Goal: Task Accomplishment & Management: Use online tool/utility

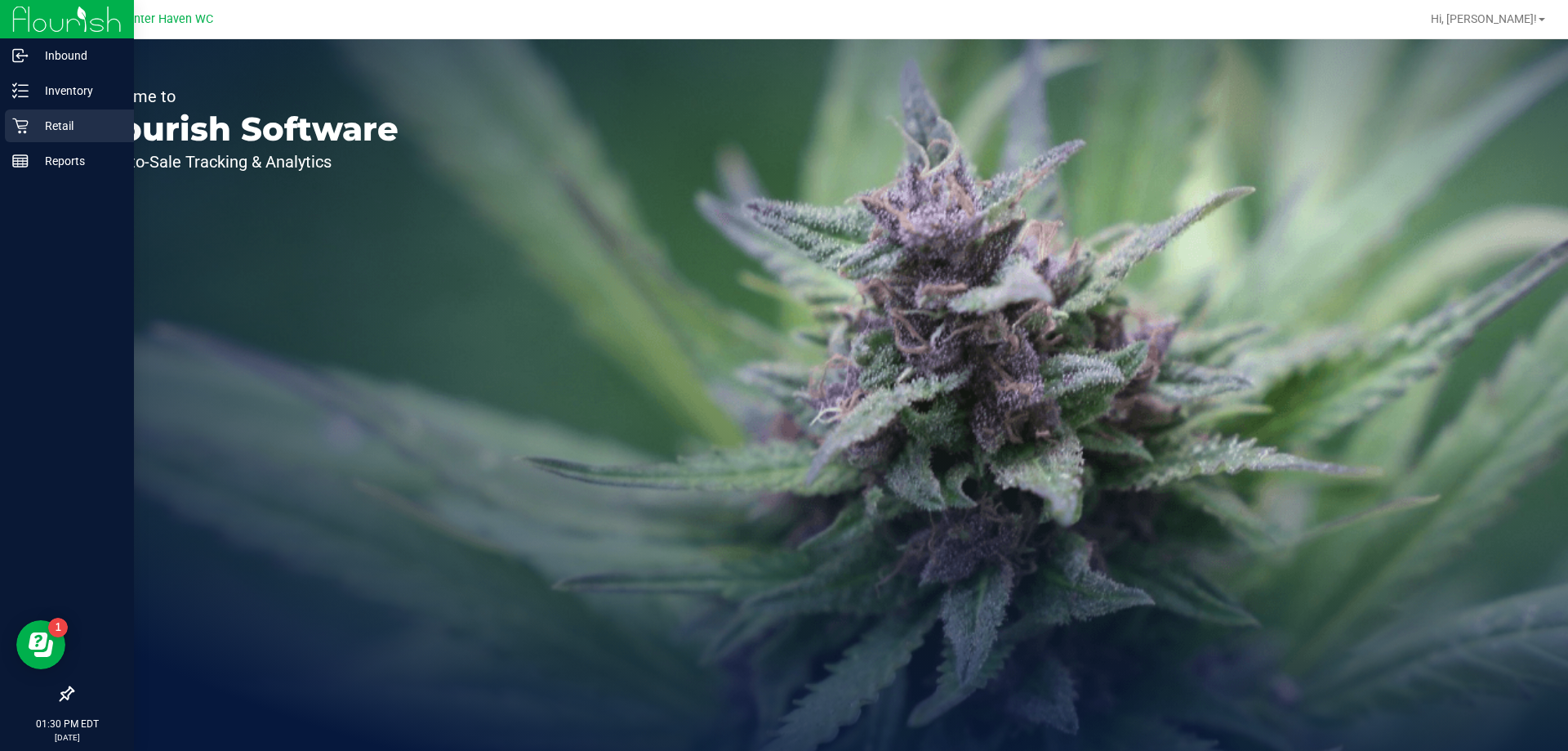
click at [26, 134] on div "Retail" at bounding box center [69, 126] width 129 height 33
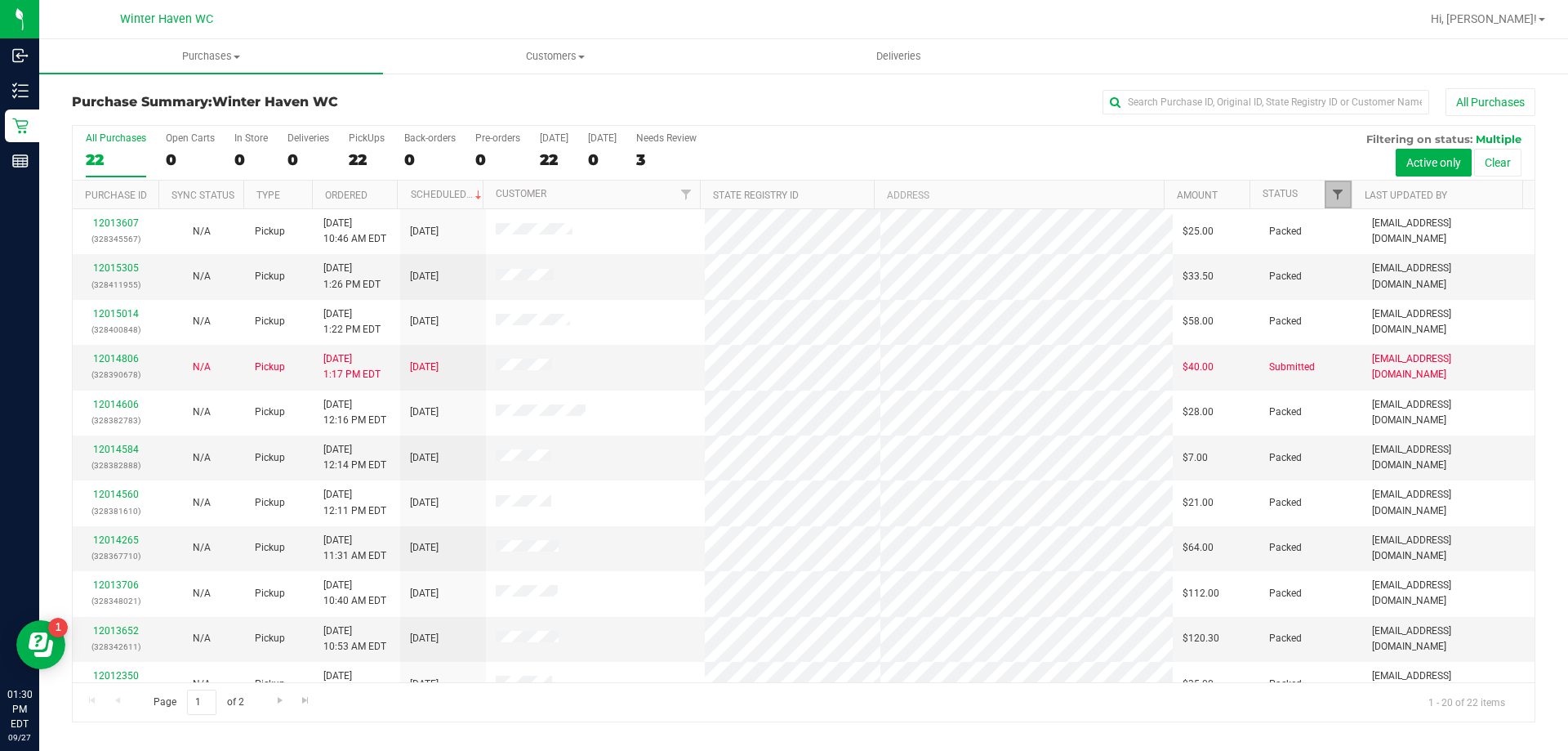
click at [1338, 195] on span "Filter" at bounding box center [1337, 194] width 13 height 13
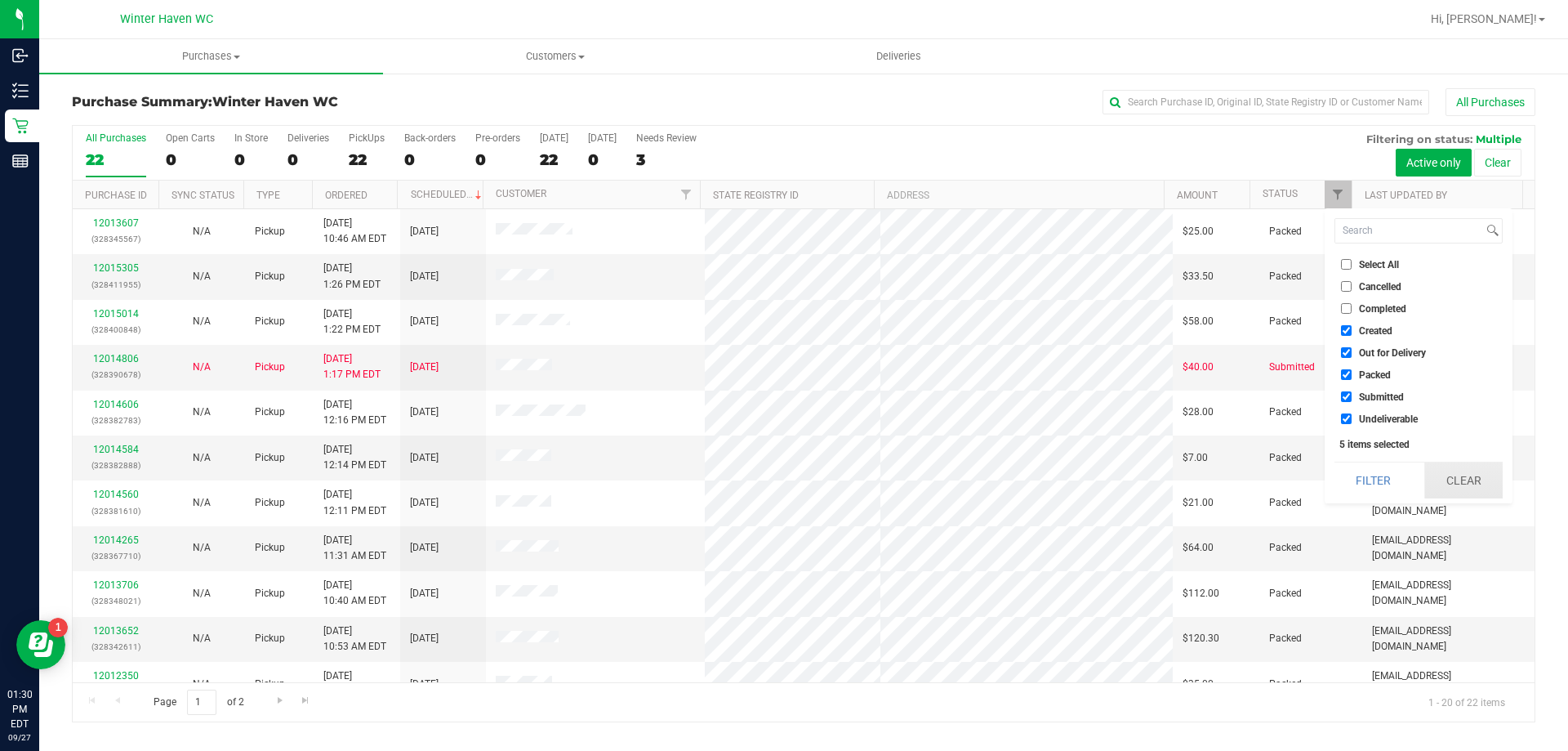
click at [1459, 484] on button "Clear" at bounding box center [1464, 479] width 79 height 36
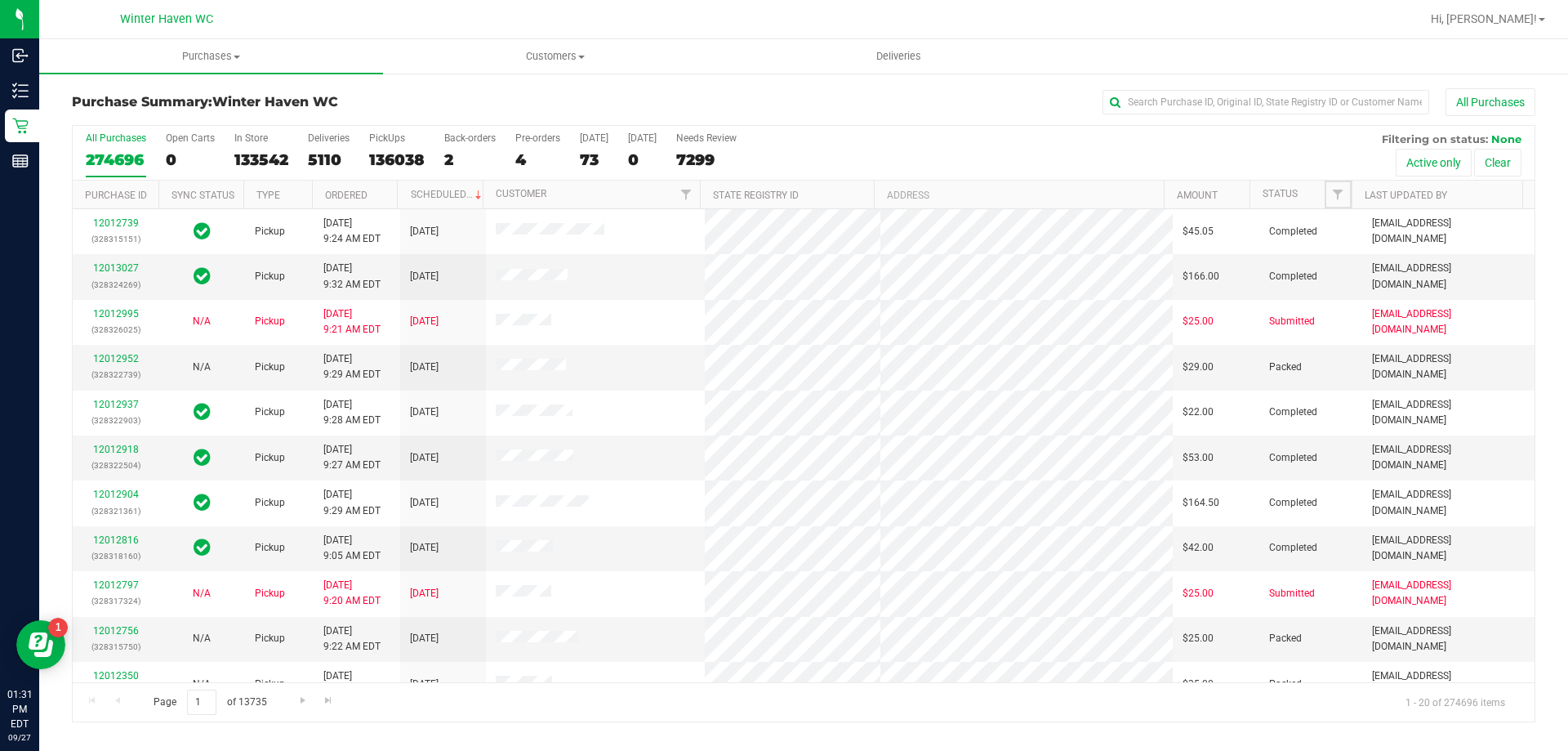
click at [1343, 191] on span "Filter" at bounding box center [1337, 194] width 13 height 13
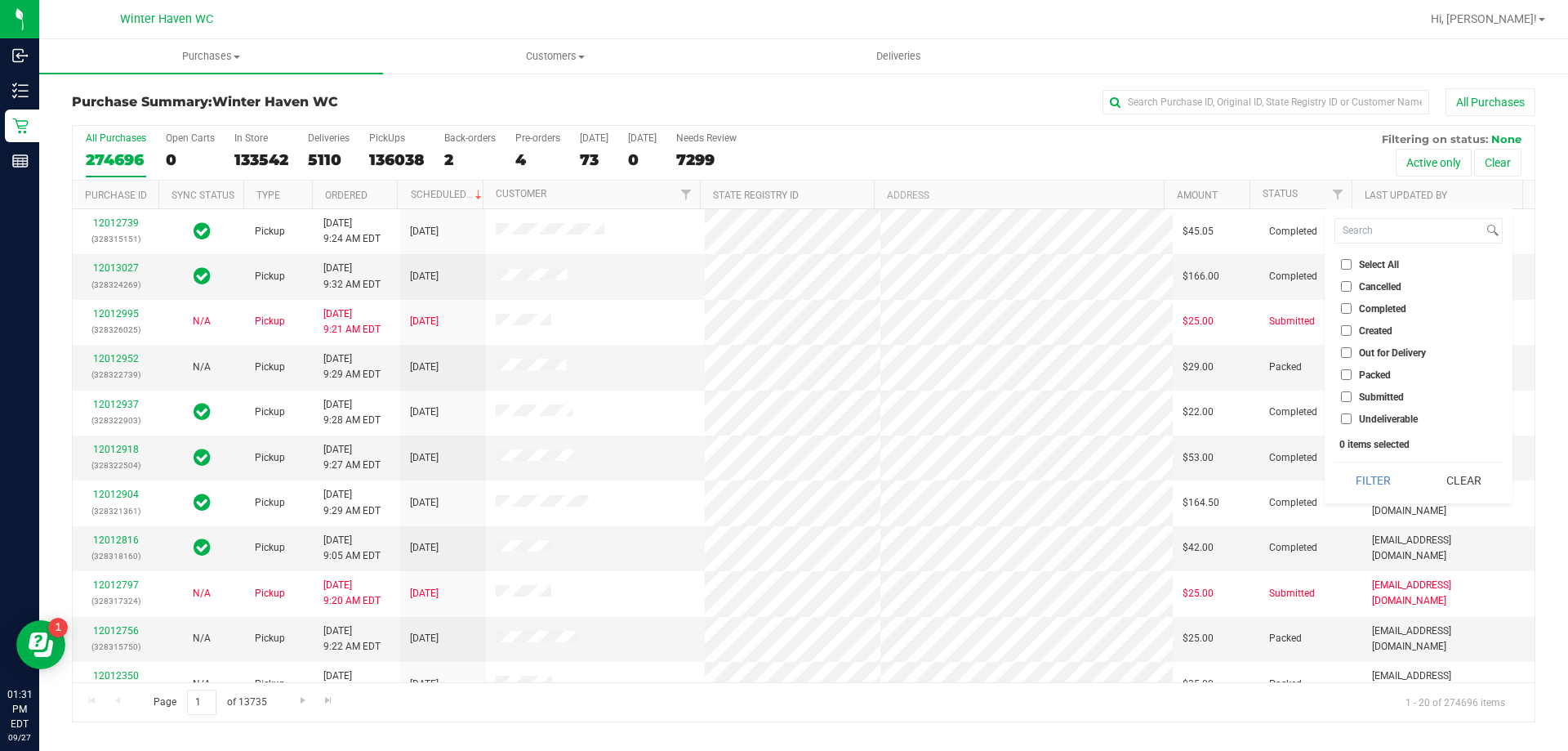
click at [1352, 390] on li "Submitted" at bounding box center [1419, 396] width 168 height 17
click at [1344, 402] on li "Submitted" at bounding box center [1419, 396] width 168 height 17
click at [1348, 397] on input "Submitted" at bounding box center [1347, 397] width 11 height 11
checkbox input "true"
click at [1380, 470] on button "Filter" at bounding box center [1374, 479] width 79 height 36
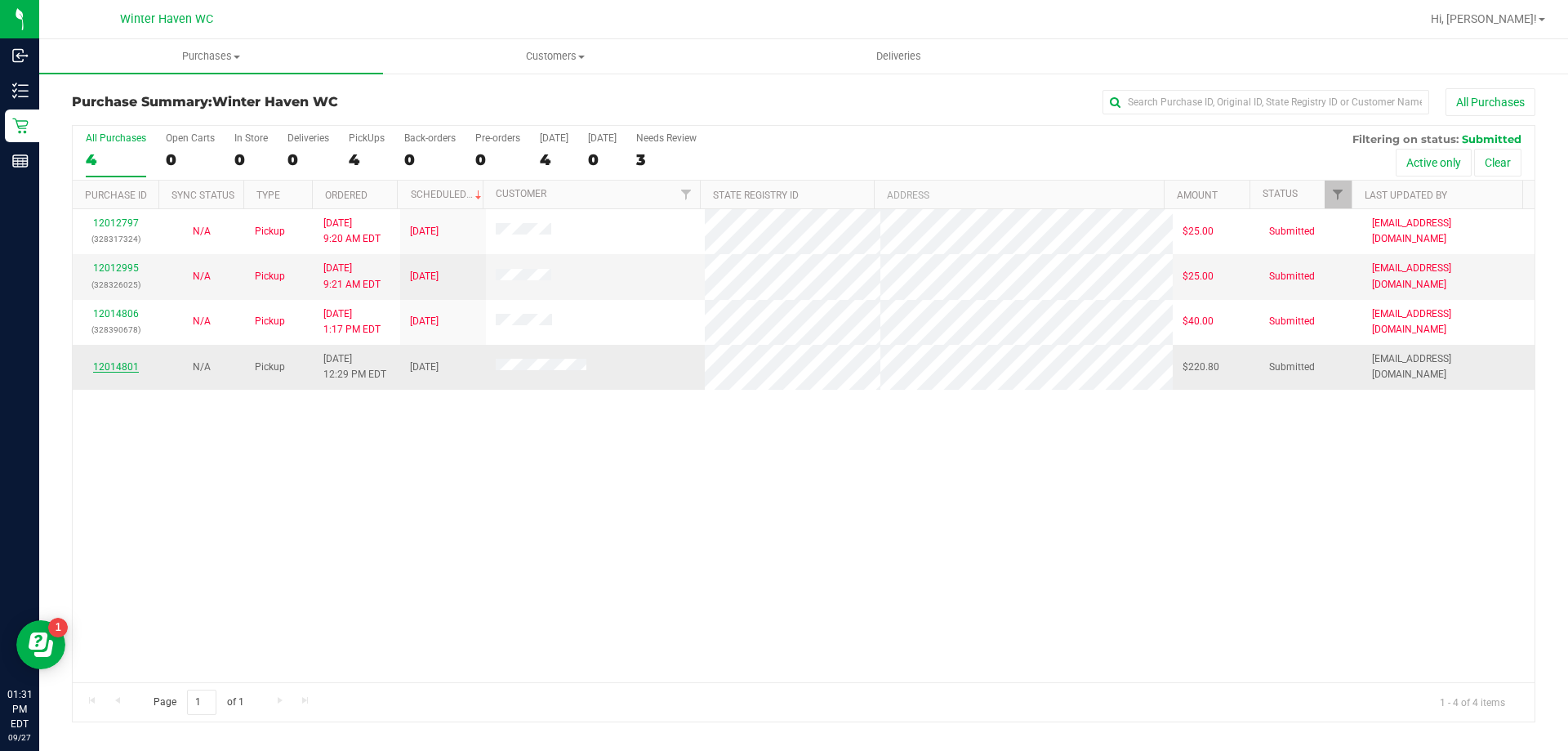
click at [113, 371] on link "12014801" at bounding box center [116, 367] width 46 height 12
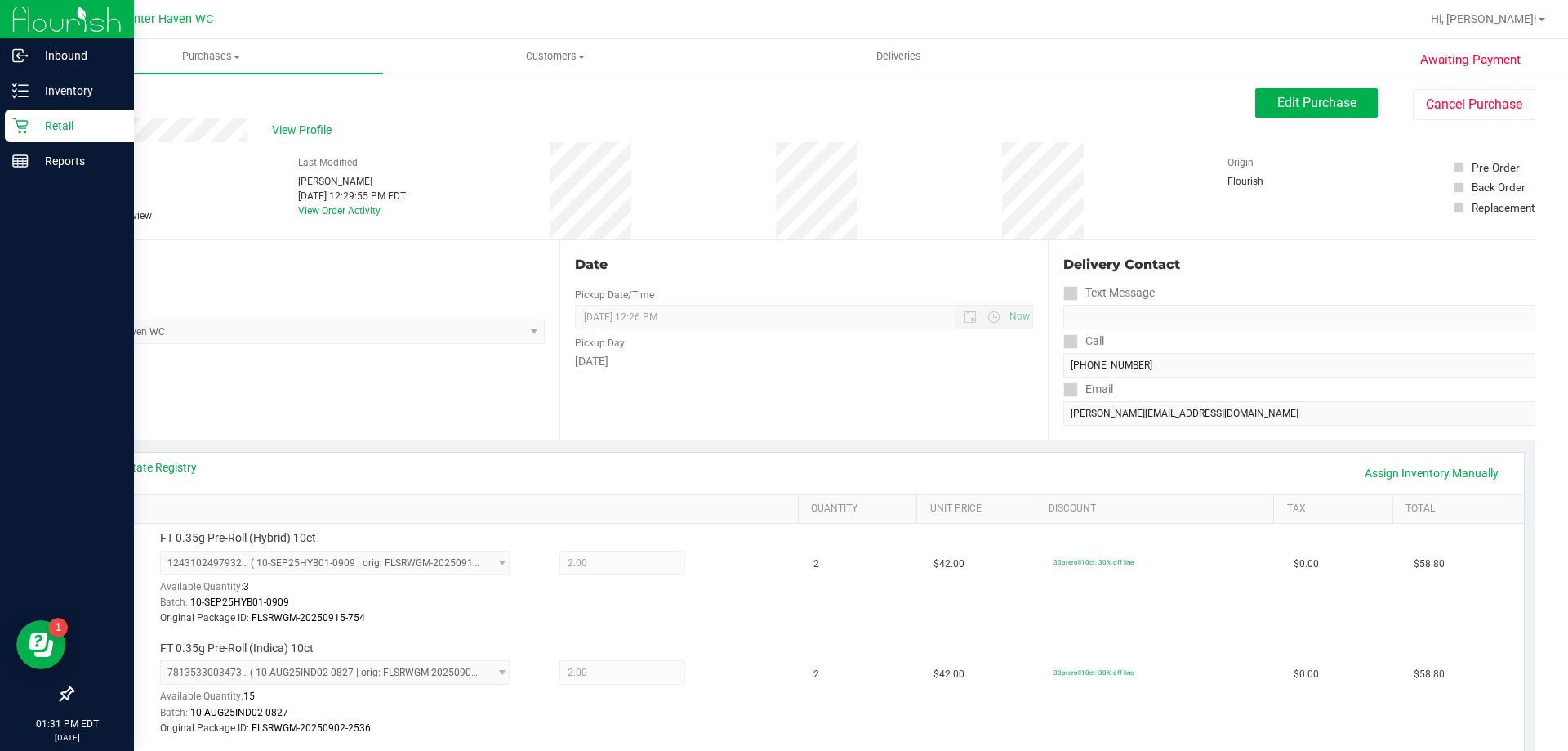
click at [27, 123] on icon at bounding box center [19, 125] width 16 height 16
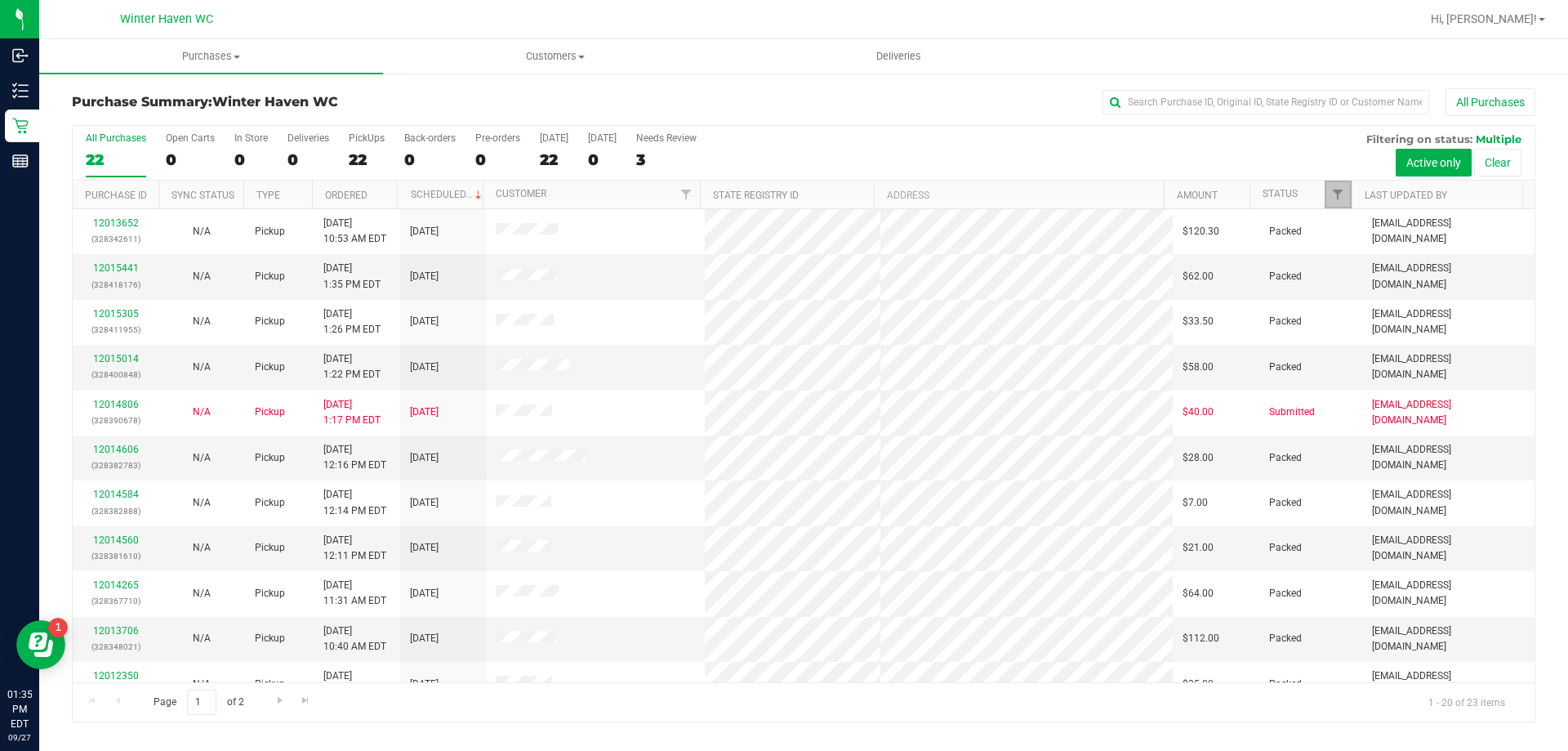
click at [1328, 193] on link "Filter" at bounding box center [1337, 194] width 27 height 27
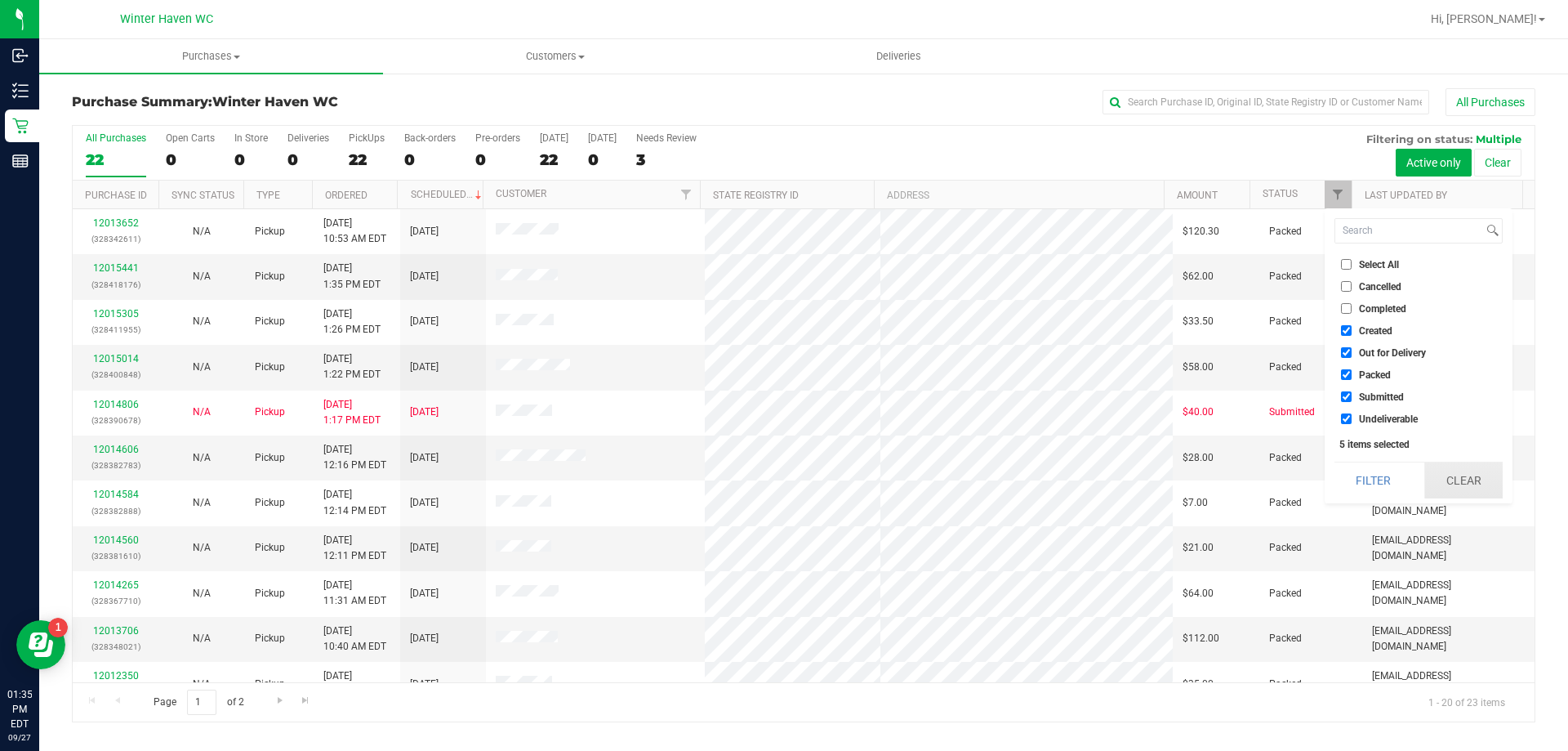
click at [1458, 486] on button "Clear" at bounding box center [1464, 479] width 79 height 36
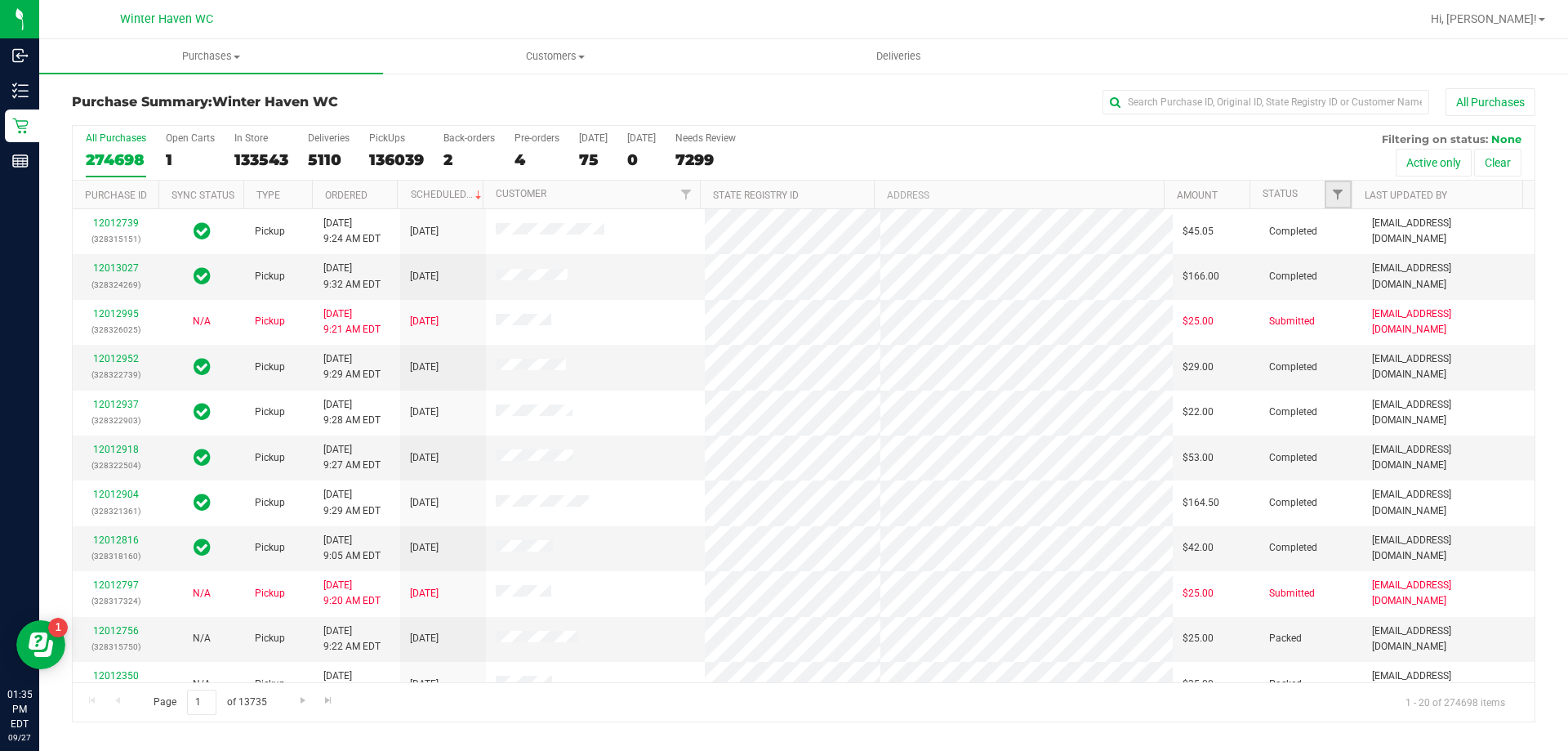
click at [1338, 187] on link "Filter" at bounding box center [1337, 194] width 27 height 27
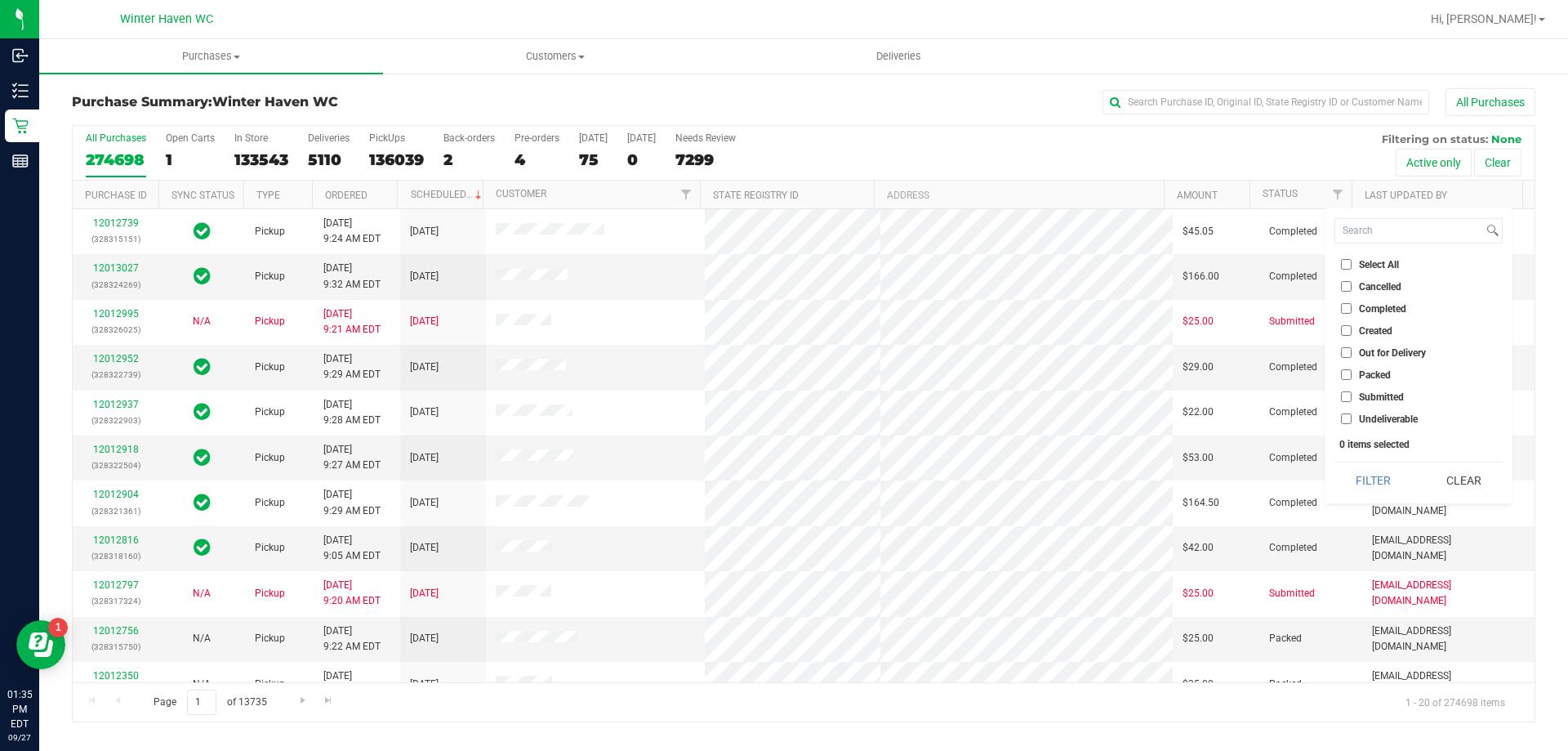
click at [1353, 393] on label "Submitted" at bounding box center [1372, 397] width 63 height 11
click at [1352, 393] on input "Submitted" at bounding box center [1347, 397] width 11 height 11
checkbox input "true"
click at [1400, 487] on button "Filter" at bounding box center [1374, 479] width 79 height 36
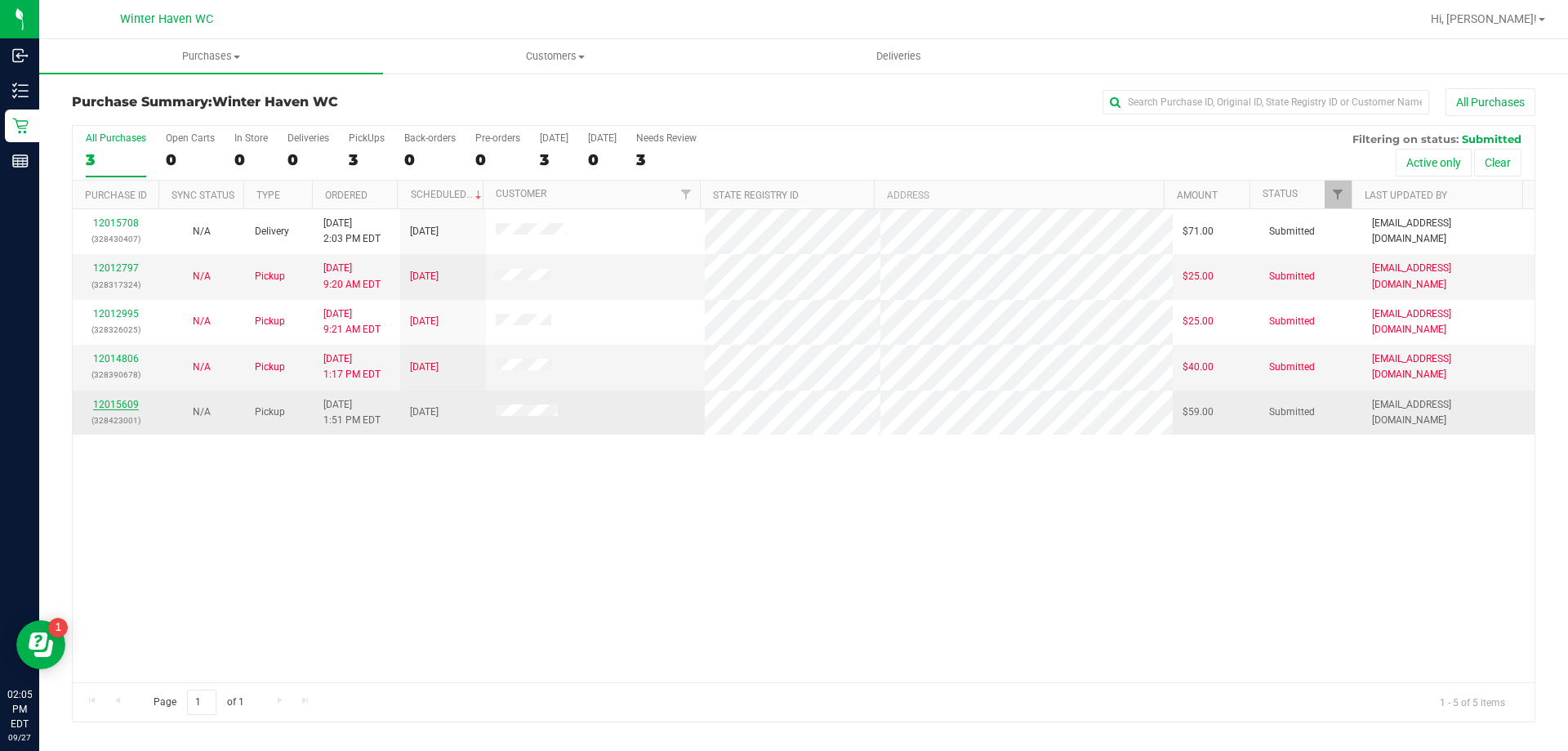
click at [134, 402] on link "12015609" at bounding box center [116, 404] width 46 height 12
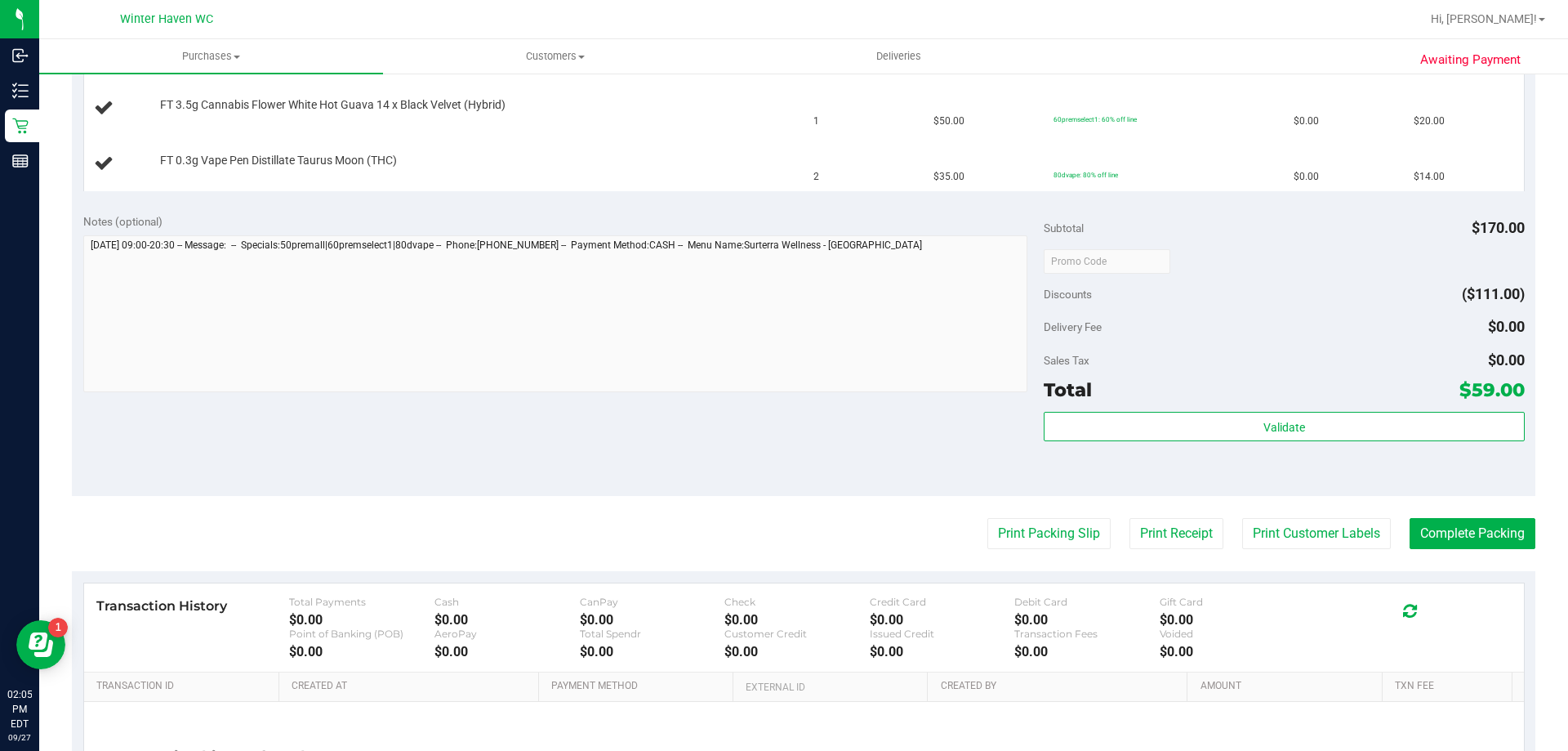
scroll to position [572, 0]
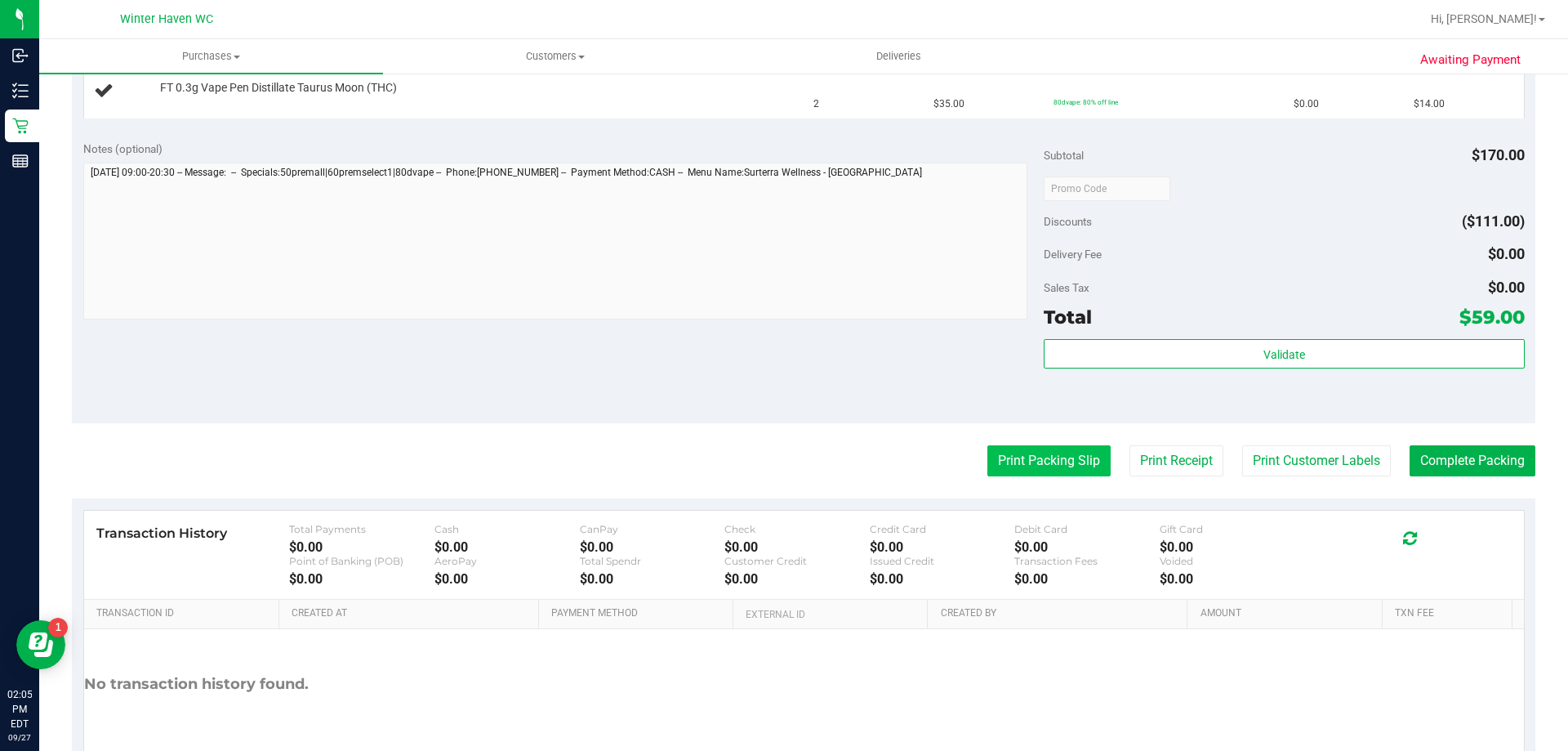
click at [1047, 465] on button "Print Packing Slip" at bounding box center [1049, 461] width 124 height 31
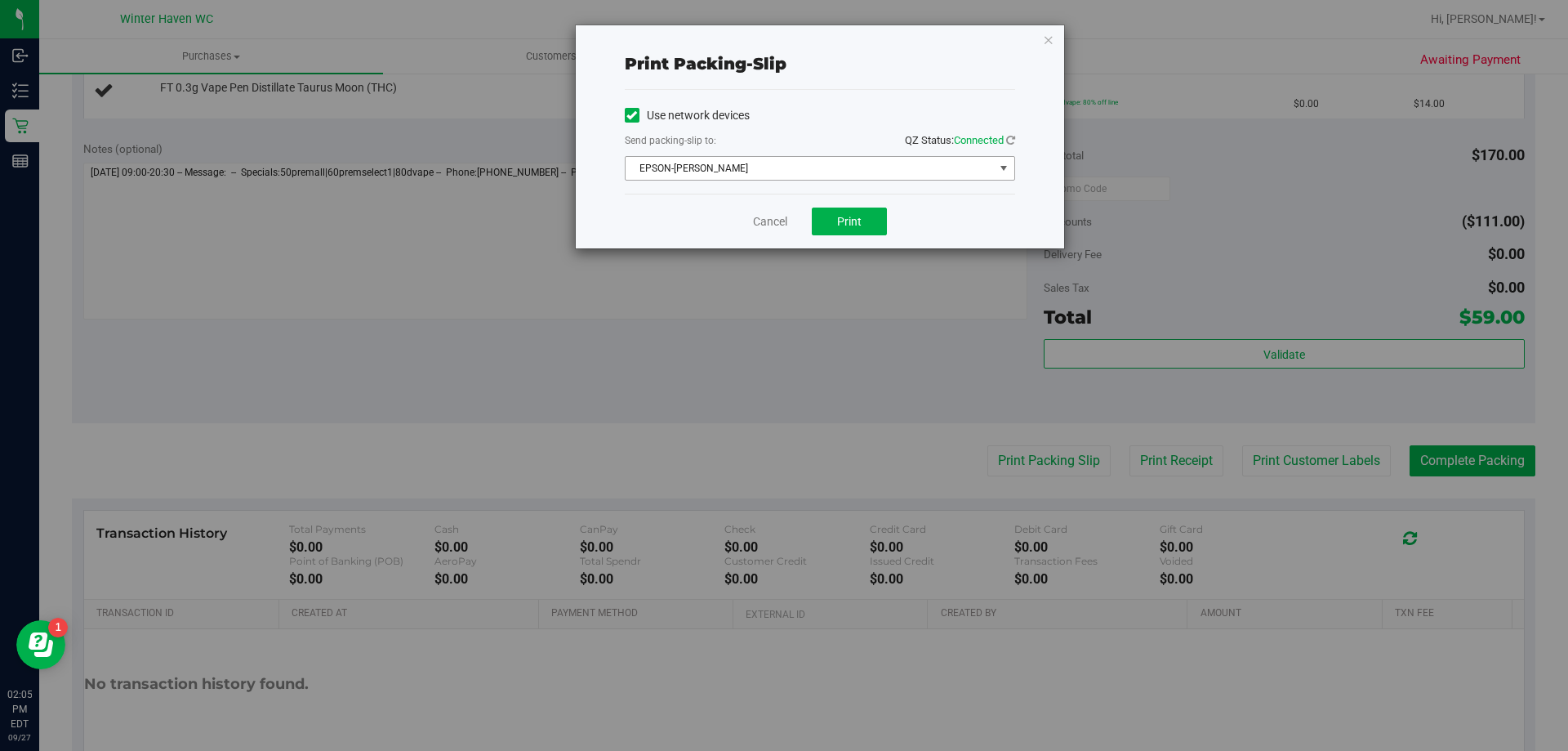
click at [840, 172] on span "EPSON-JAMES BUCHANAN" at bounding box center [810, 167] width 369 height 23
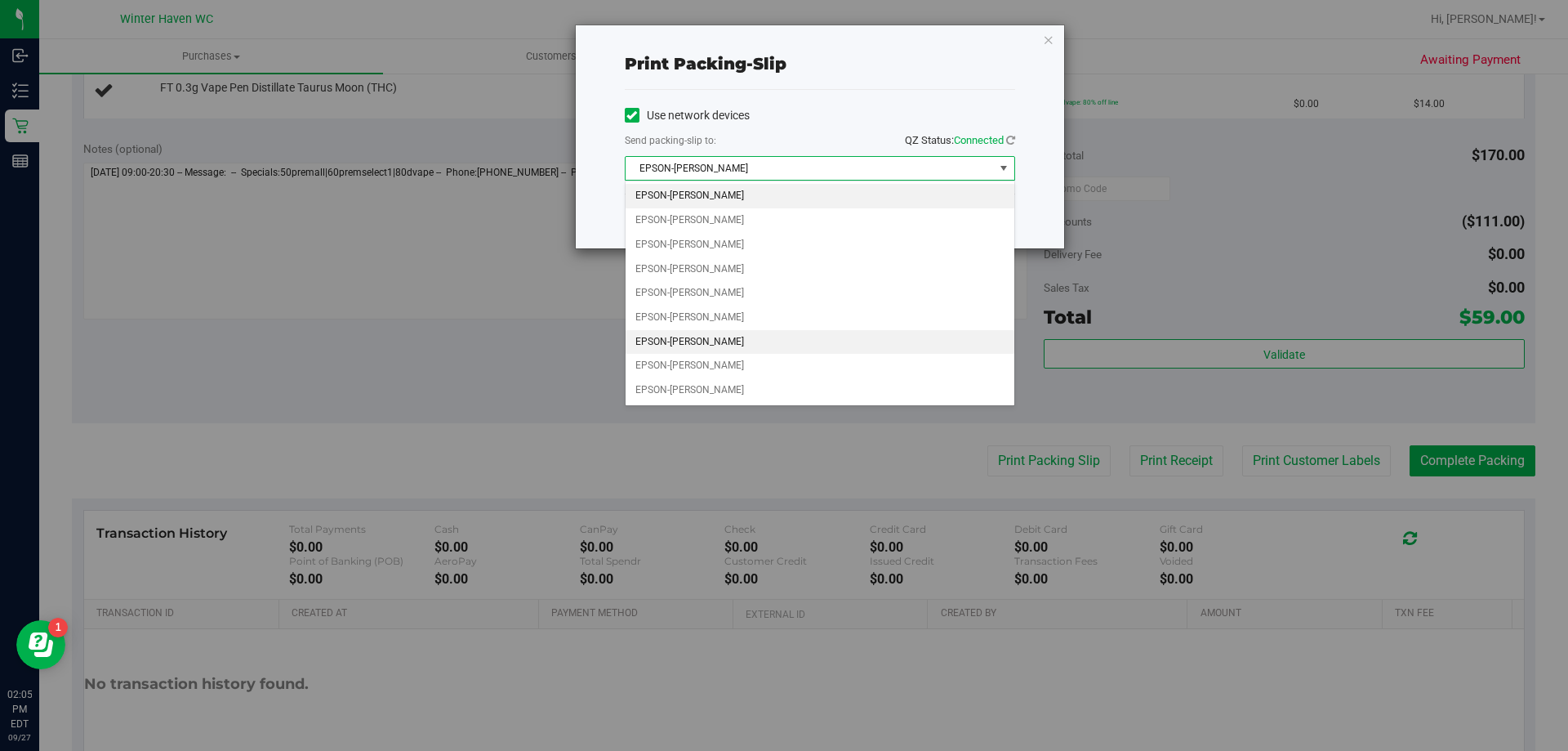
click at [690, 335] on li "EPSON-JAMES-OTTO" at bounding box center [820, 342] width 389 height 25
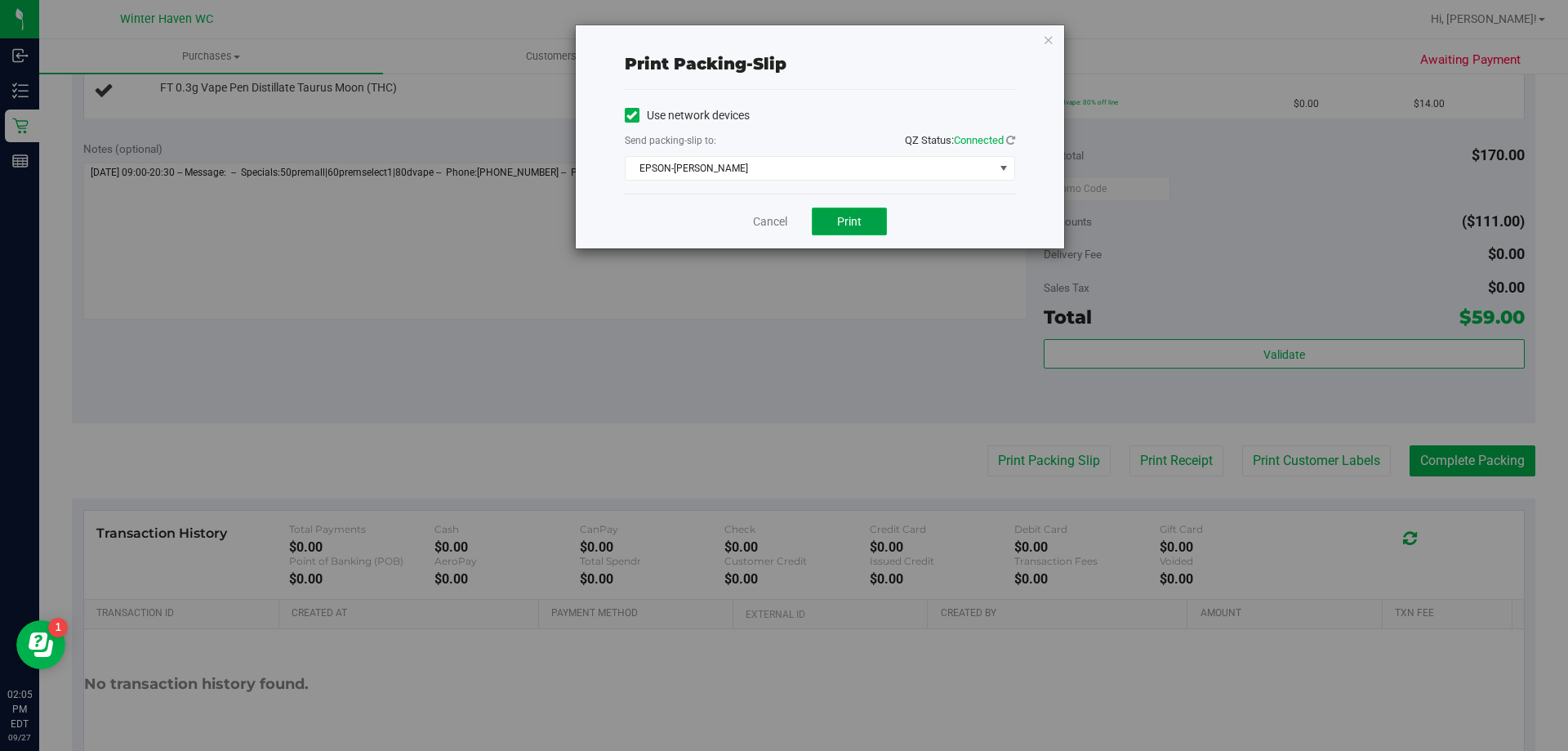
click at [841, 223] on span "Print" at bounding box center [849, 221] width 25 height 13
click at [1043, 47] on icon "button" at bounding box center [1048, 38] width 12 height 19
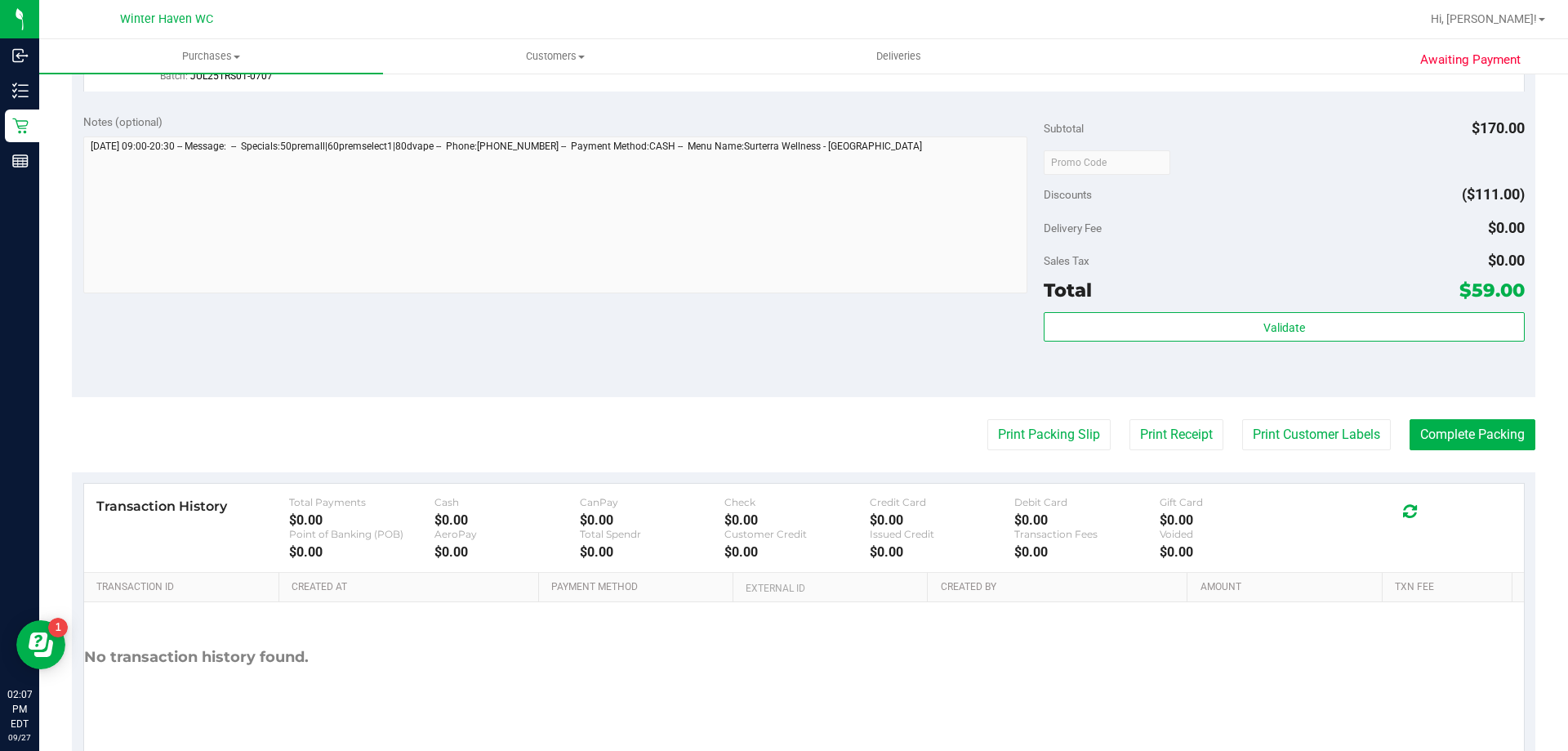
scroll to position [774, 0]
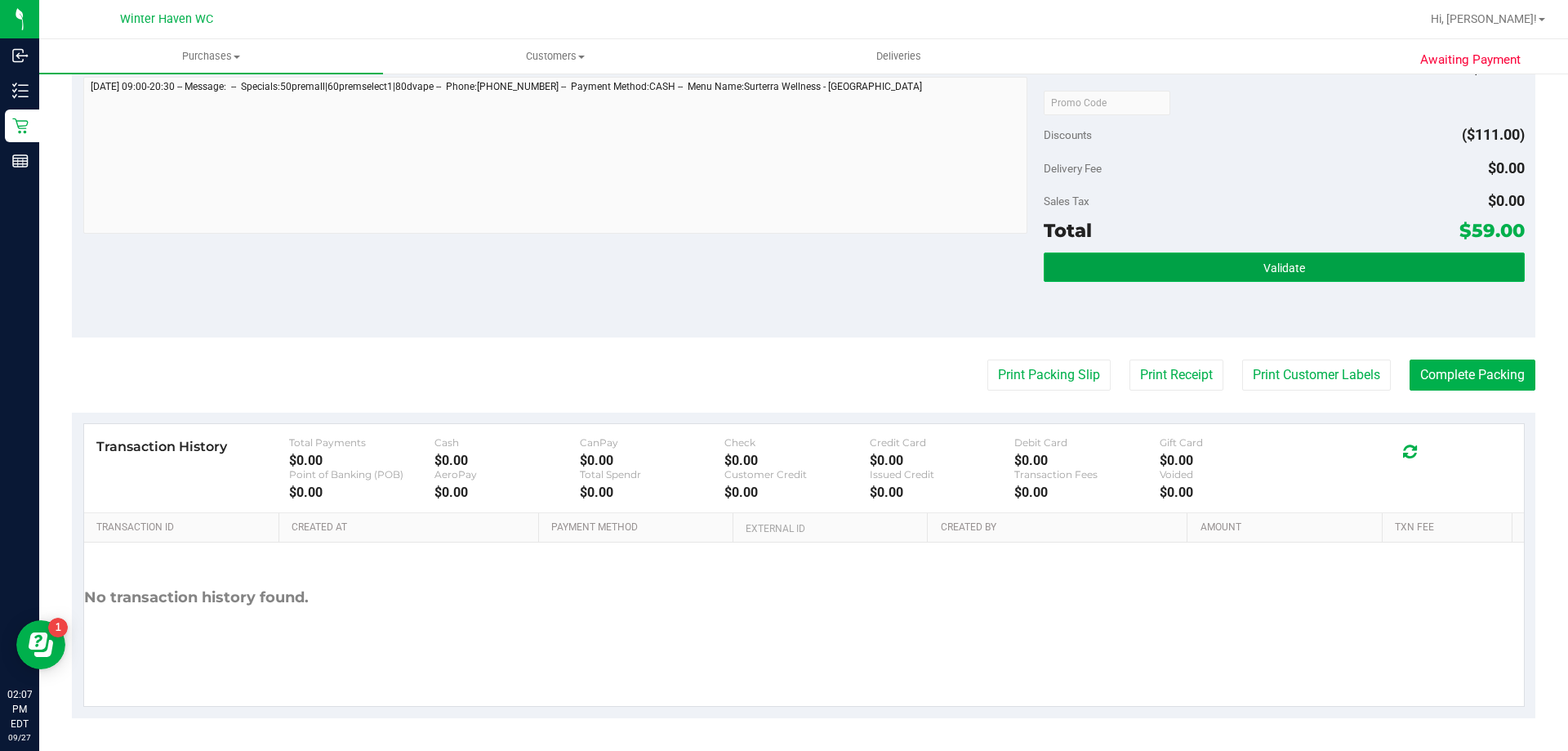
click at [1316, 265] on button "Validate" at bounding box center [1283, 267] width 480 height 29
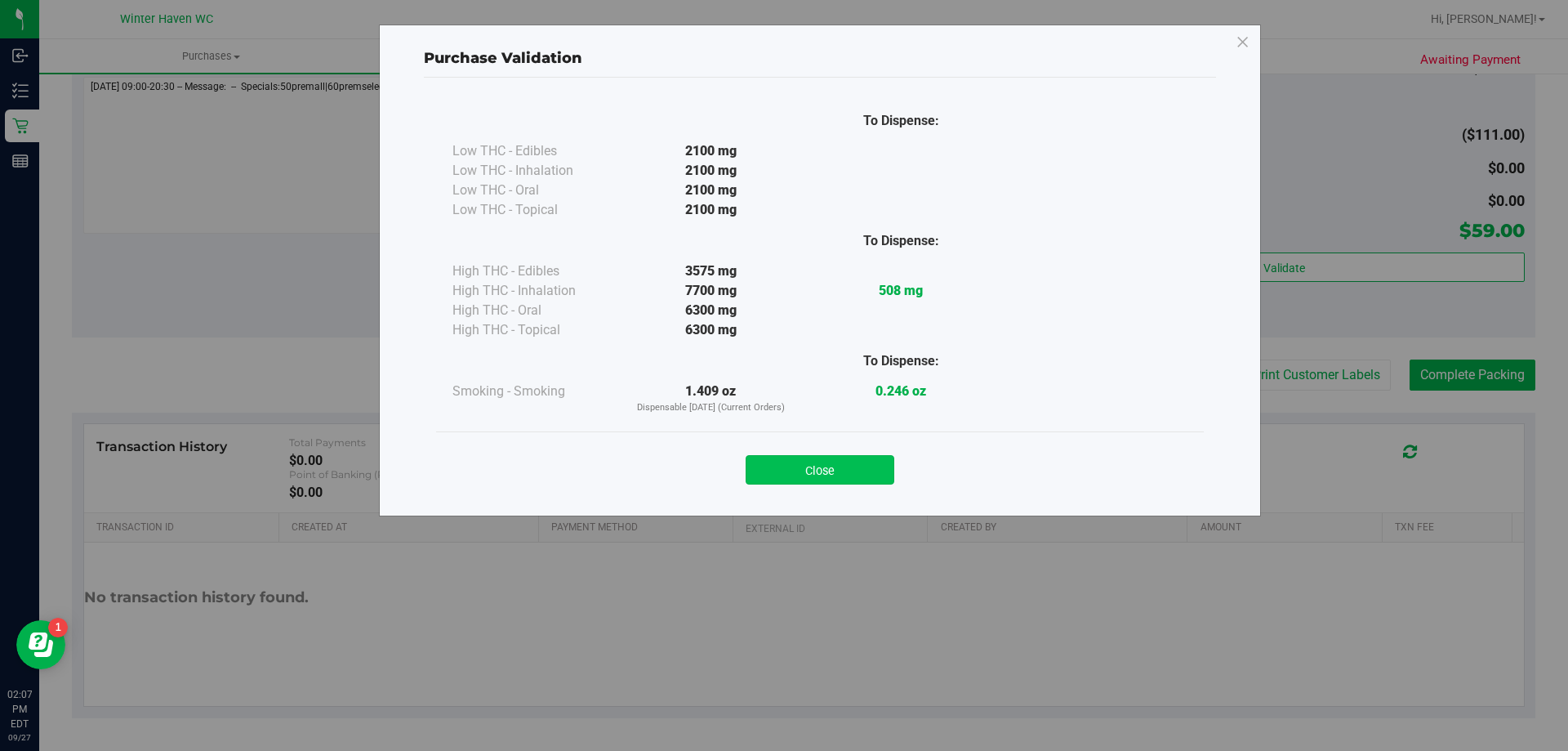
click at [858, 458] on button "Close" at bounding box center [820, 469] width 149 height 29
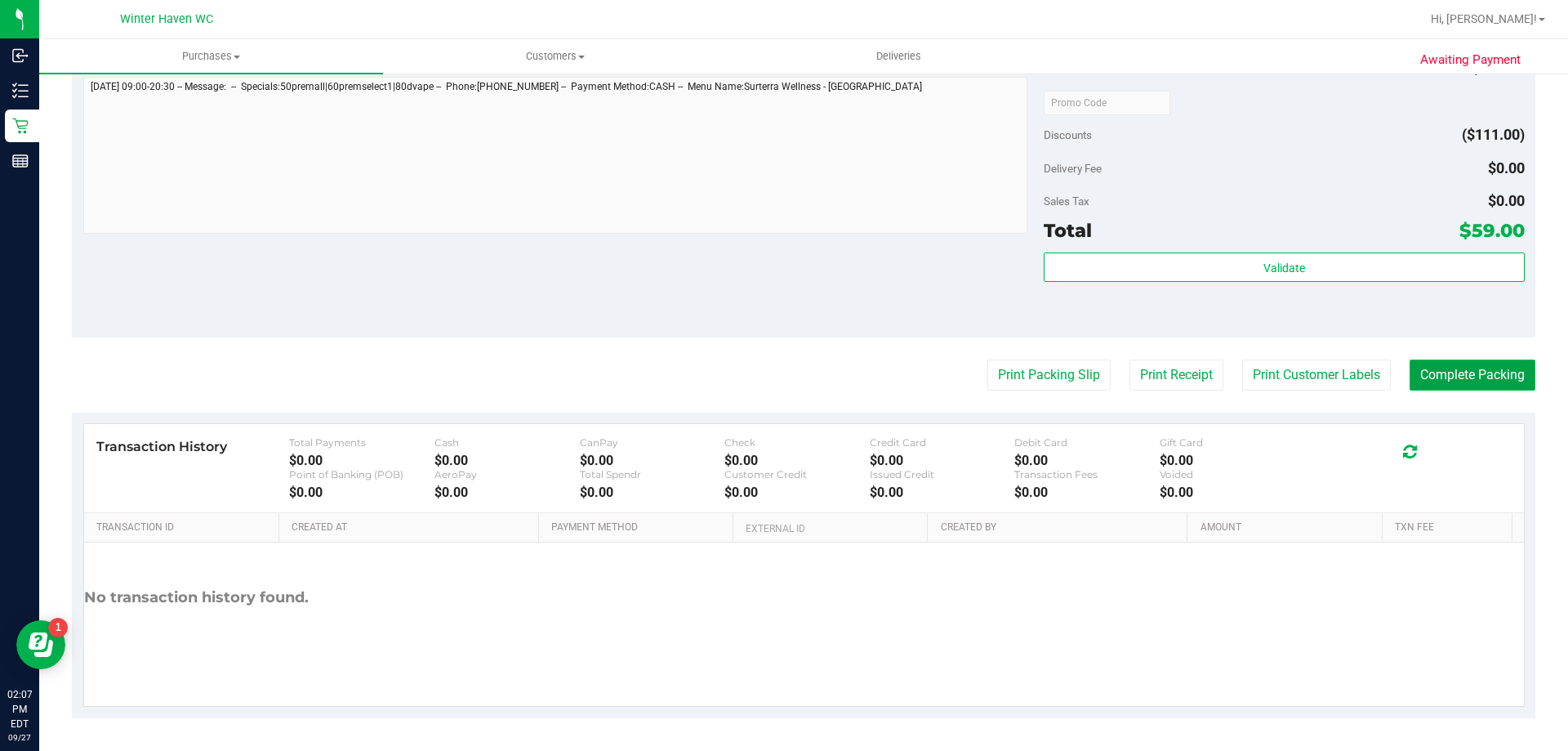
click at [1457, 378] on button "Complete Packing" at bounding box center [1473, 375] width 126 height 31
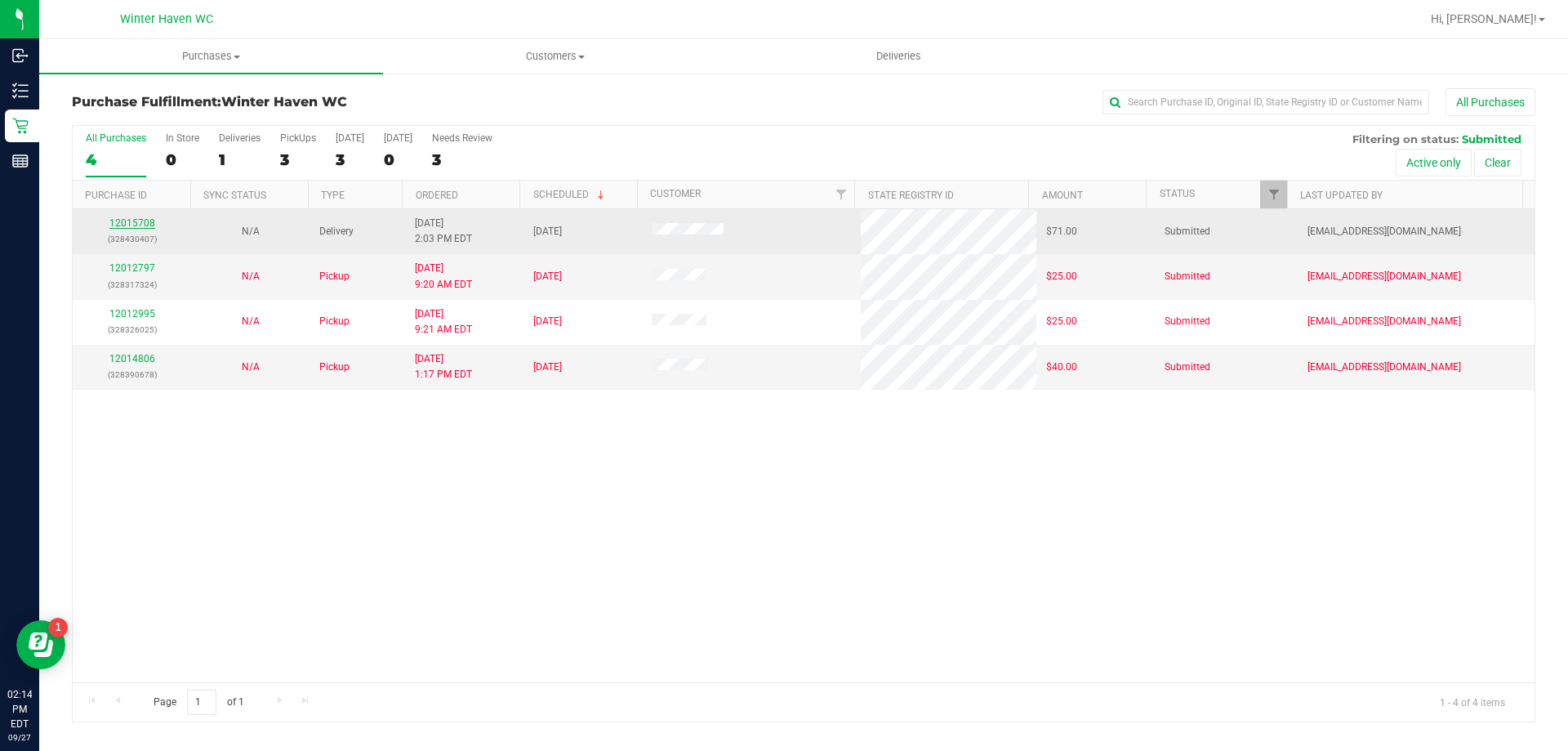
click at [143, 226] on link "12015708" at bounding box center [133, 223] width 46 height 12
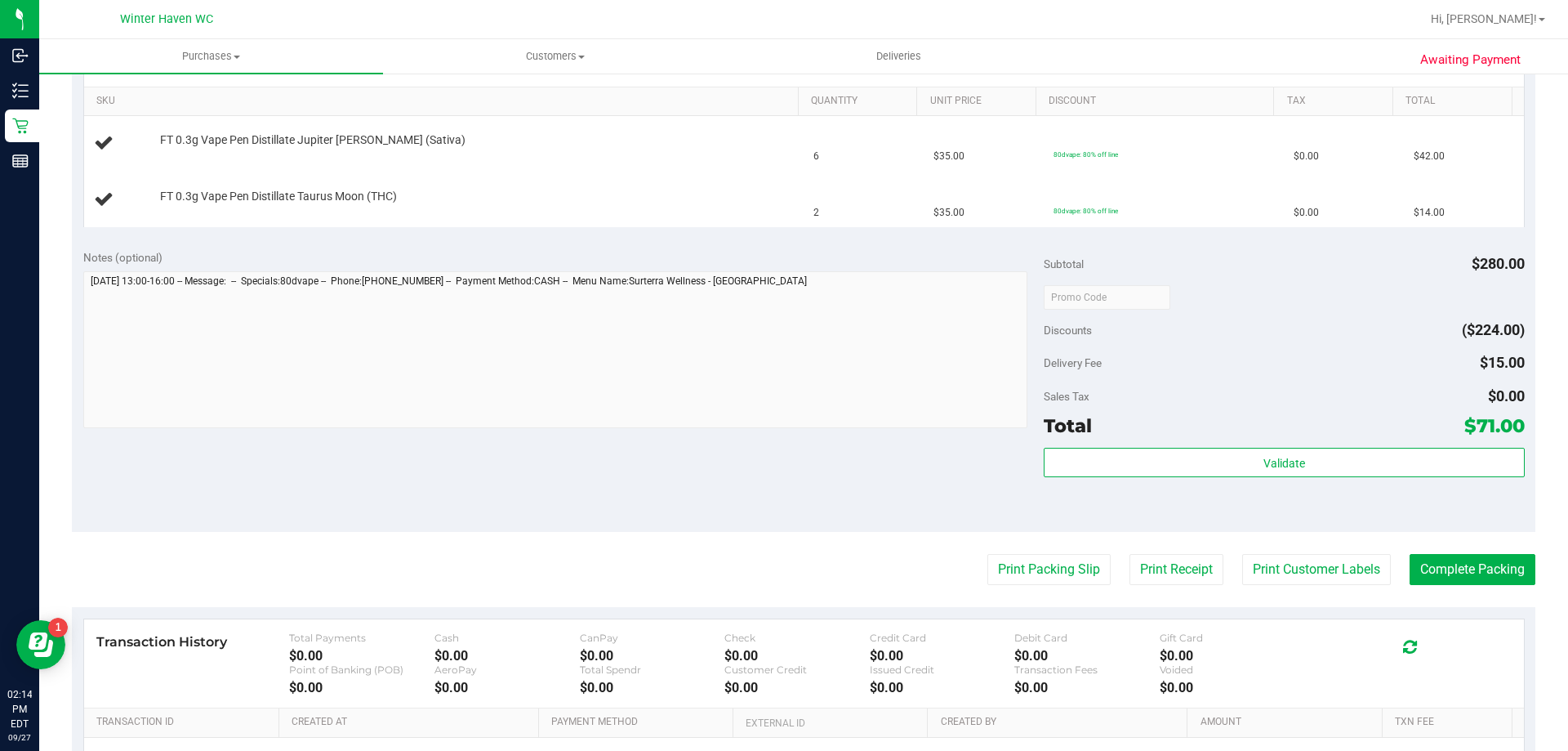
scroll to position [408, 0]
click at [1064, 561] on button "Print Packing Slip" at bounding box center [1049, 568] width 124 height 31
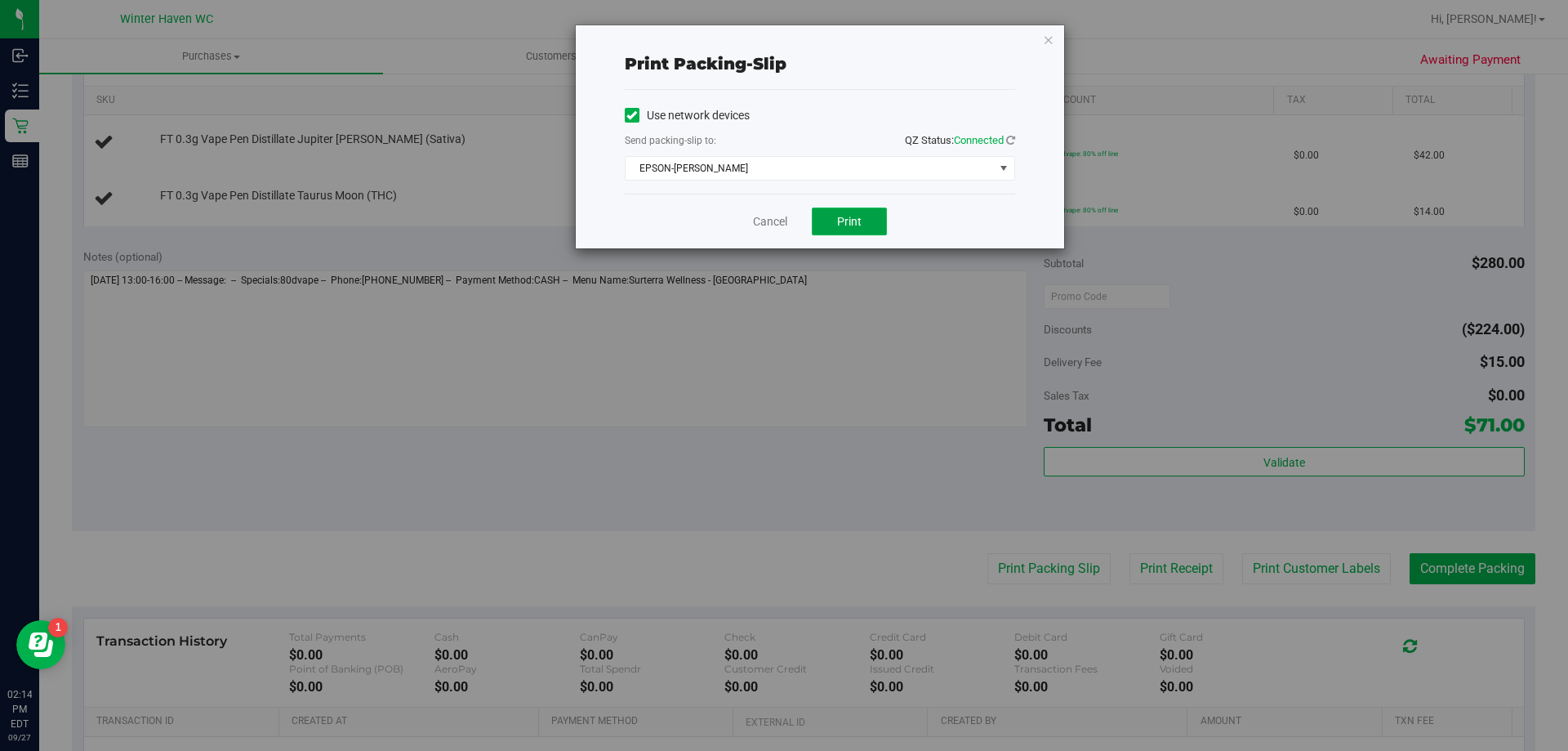
click at [874, 231] on button "Print" at bounding box center [850, 221] width 75 height 27
click at [767, 221] on link "Cancel" at bounding box center [770, 221] width 35 height 17
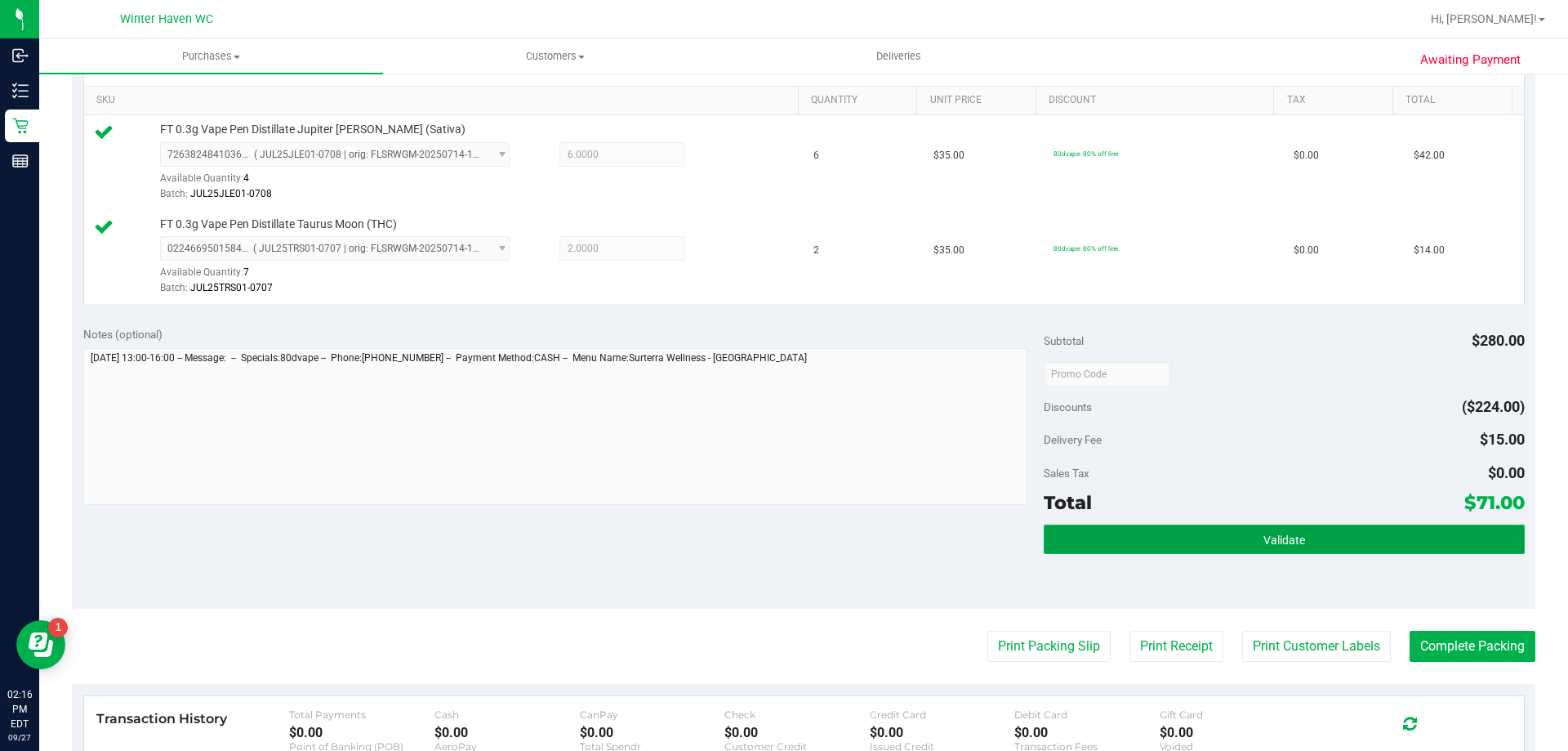
click at [1204, 539] on button "Validate" at bounding box center [1283, 539] width 480 height 29
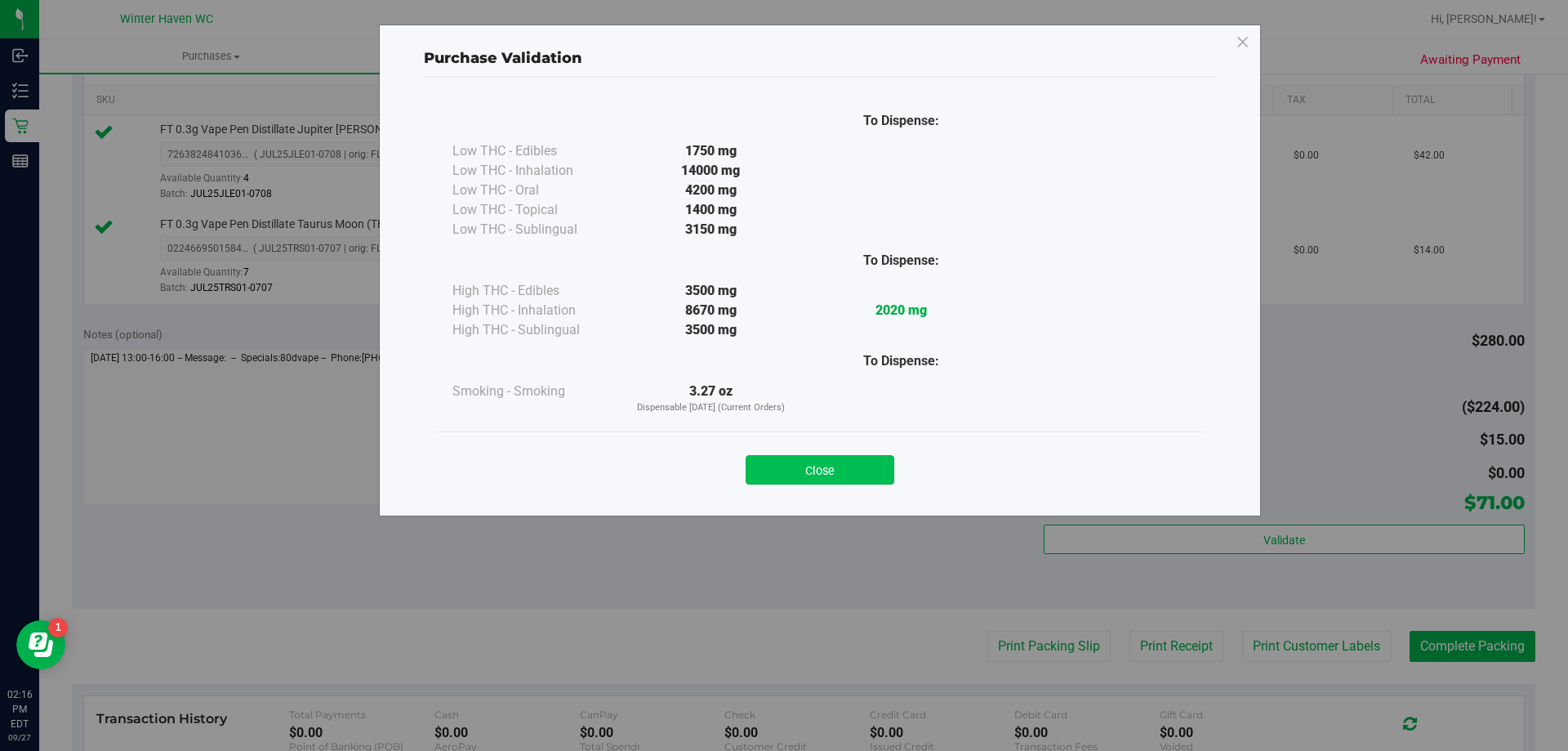
click at [821, 476] on button "Close" at bounding box center [820, 469] width 149 height 29
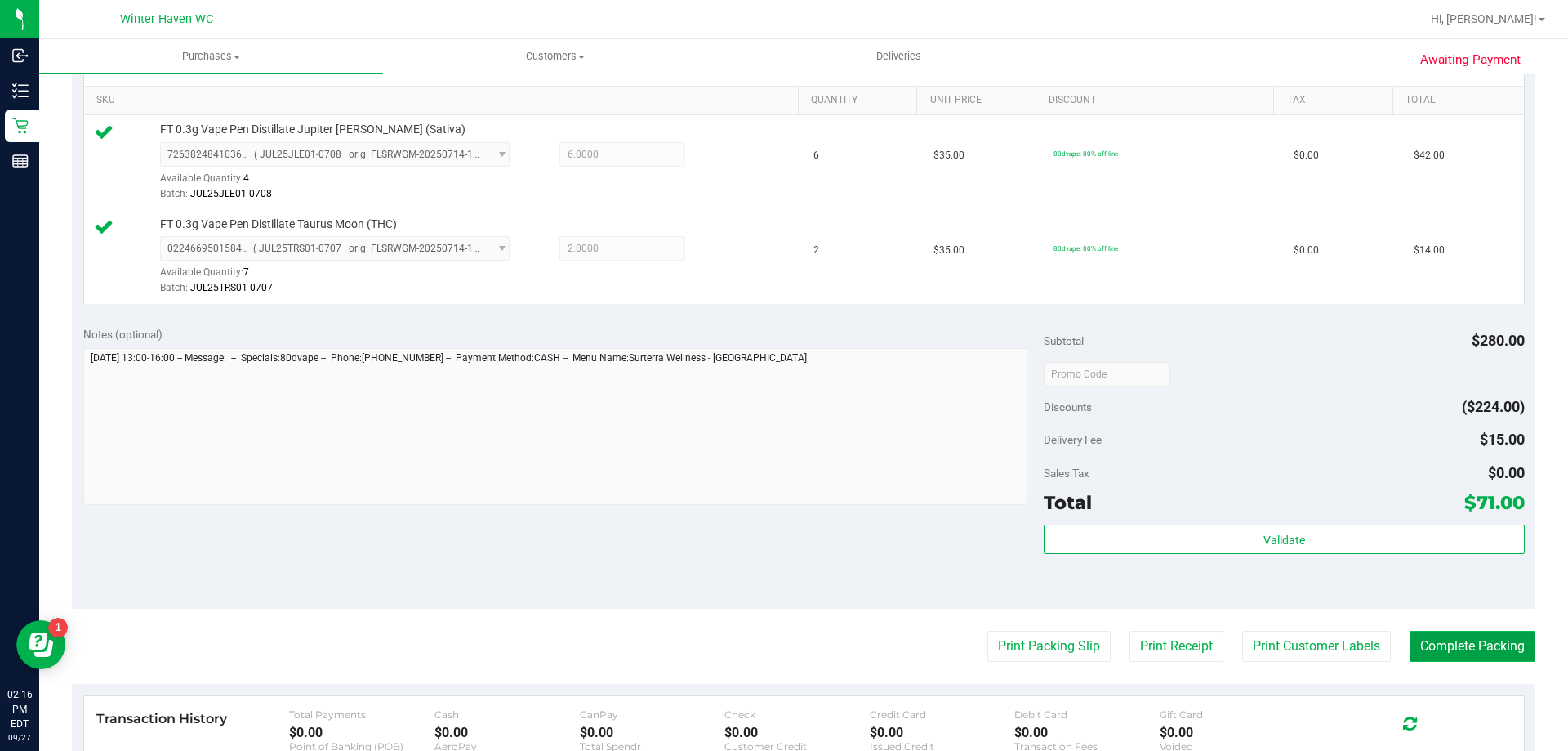
click at [1486, 641] on button "Complete Packing" at bounding box center [1473, 646] width 126 height 31
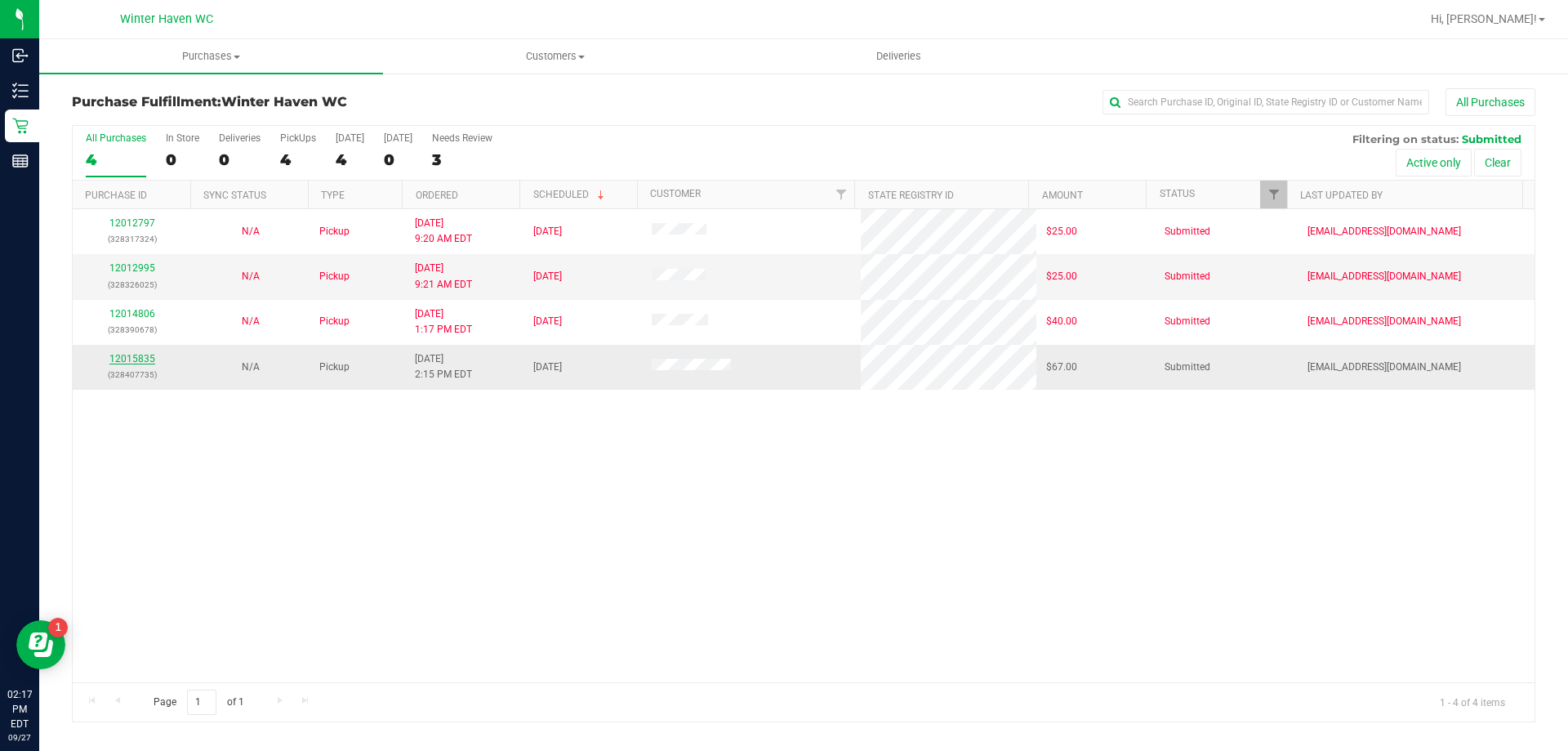
click at [134, 360] on link "12015835" at bounding box center [133, 359] width 46 height 12
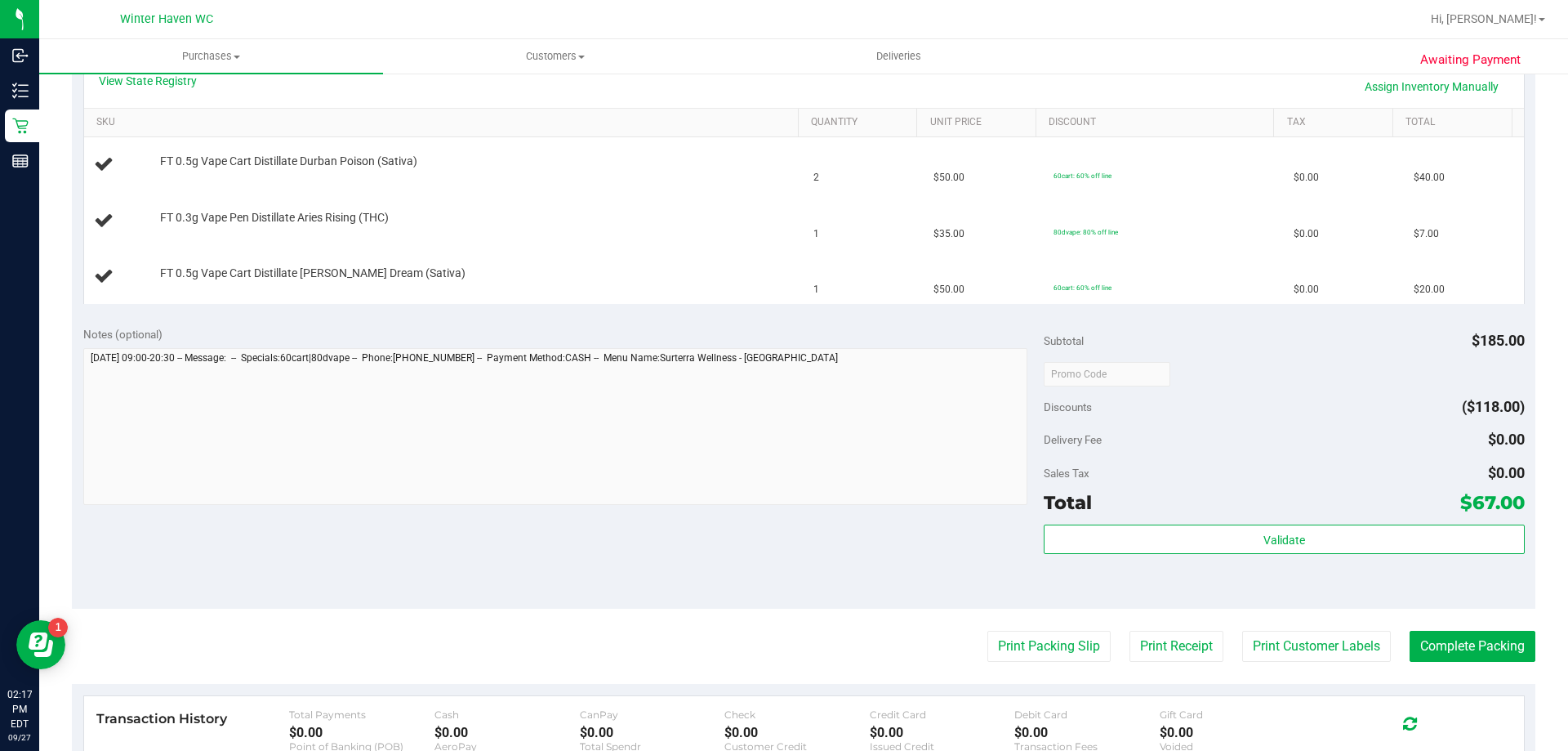
scroll to position [408, 0]
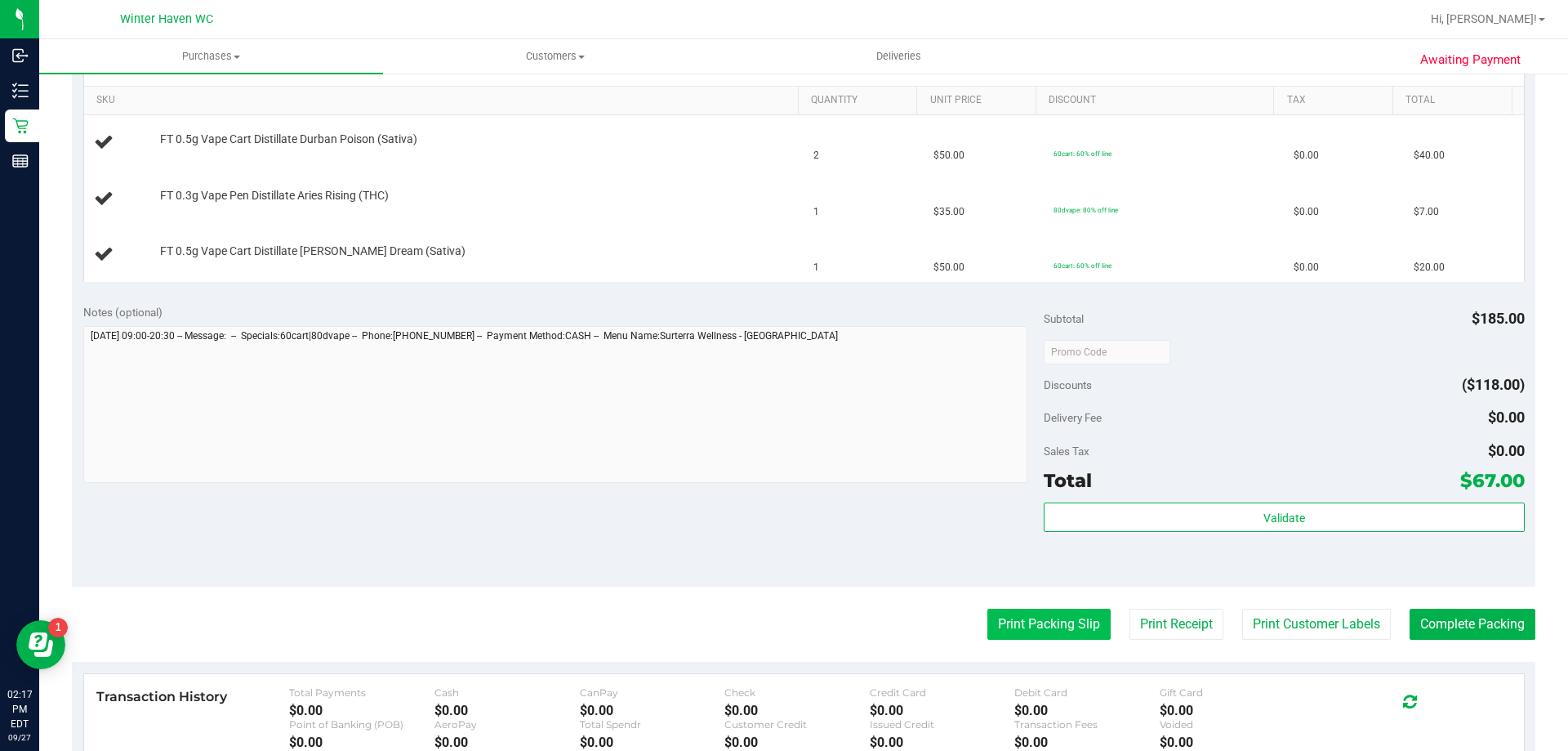
click at [1017, 622] on button "Print Packing Slip" at bounding box center [1049, 624] width 124 height 31
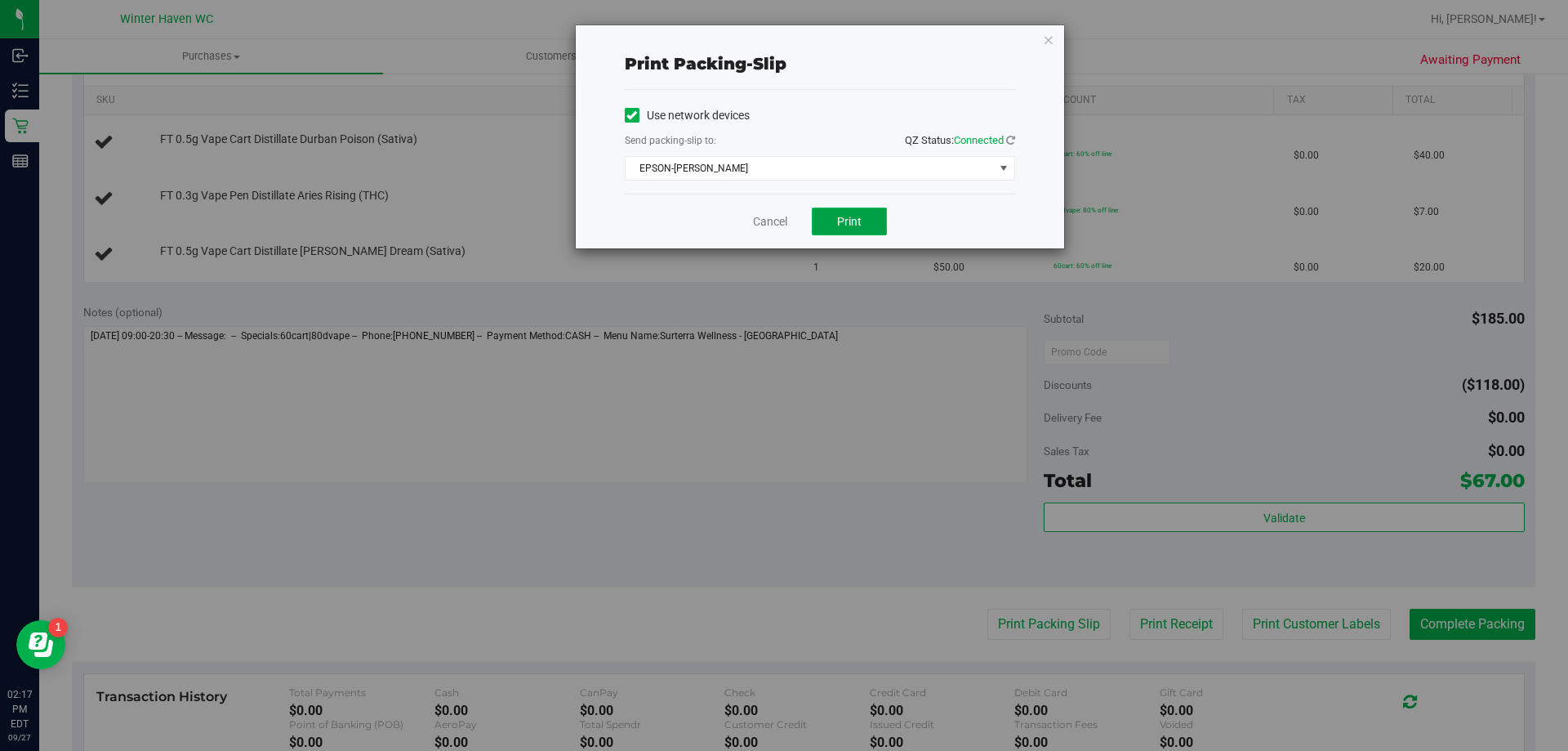
click at [854, 225] on span "Print" at bounding box center [849, 221] width 25 height 13
click at [790, 224] on div "Cancel Print" at bounding box center [820, 221] width 391 height 55
click at [775, 224] on link "Cancel" at bounding box center [770, 221] width 35 height 17
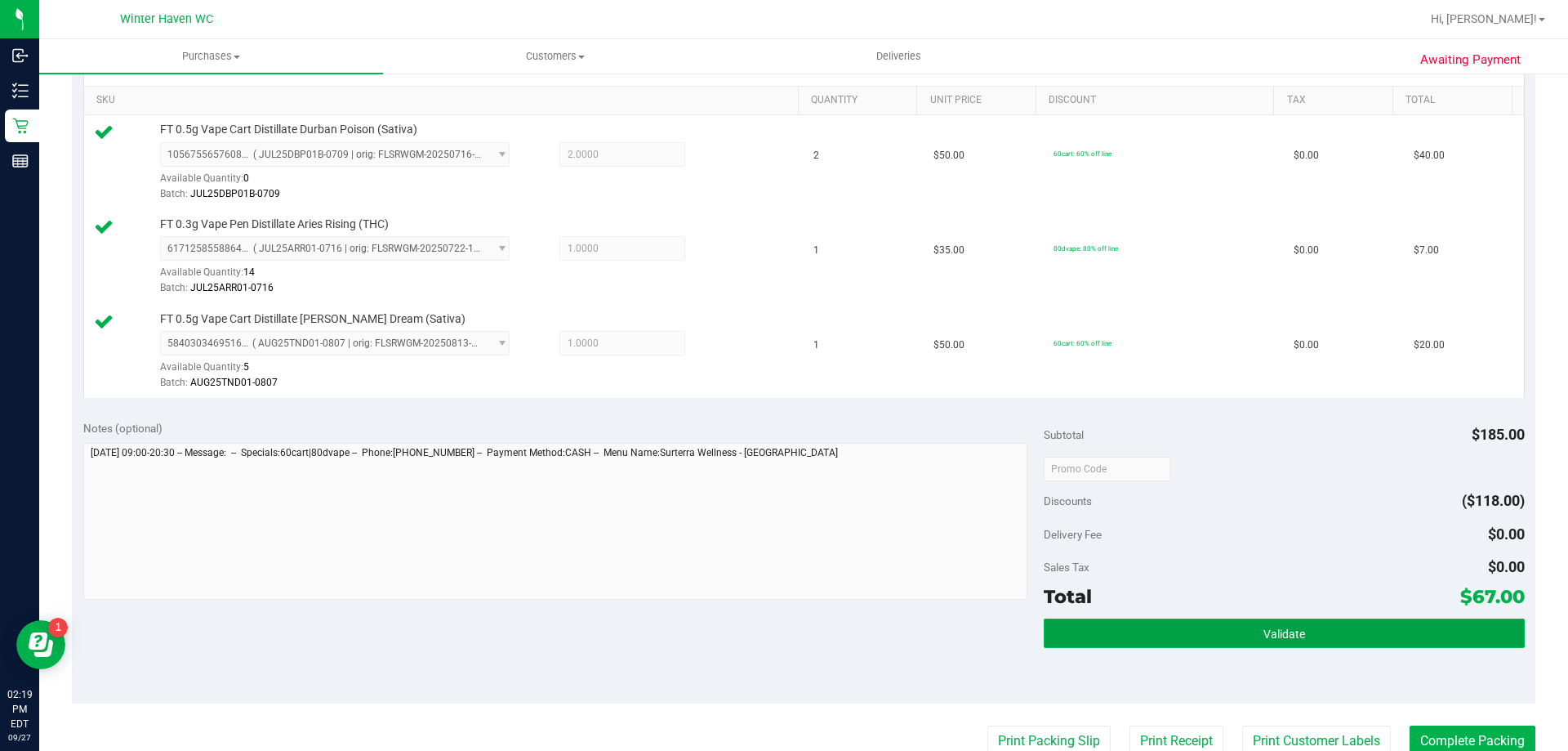
click at [1243, 632] on button "Validate" at bounding box center [1283, 633] width 480 height 29
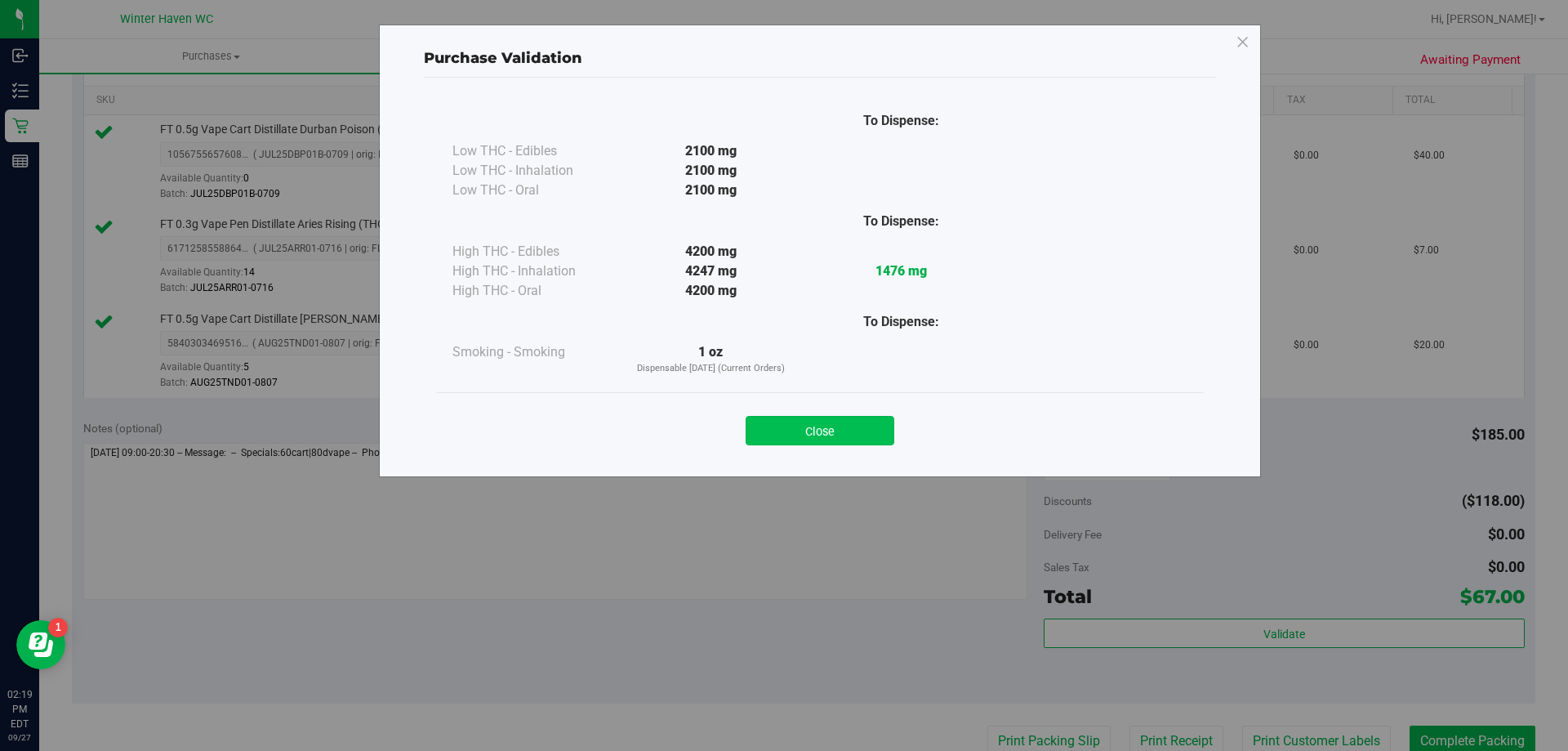
click at [809, 441] on button "Close" at bounding box center [820, 430] width 149 height 29
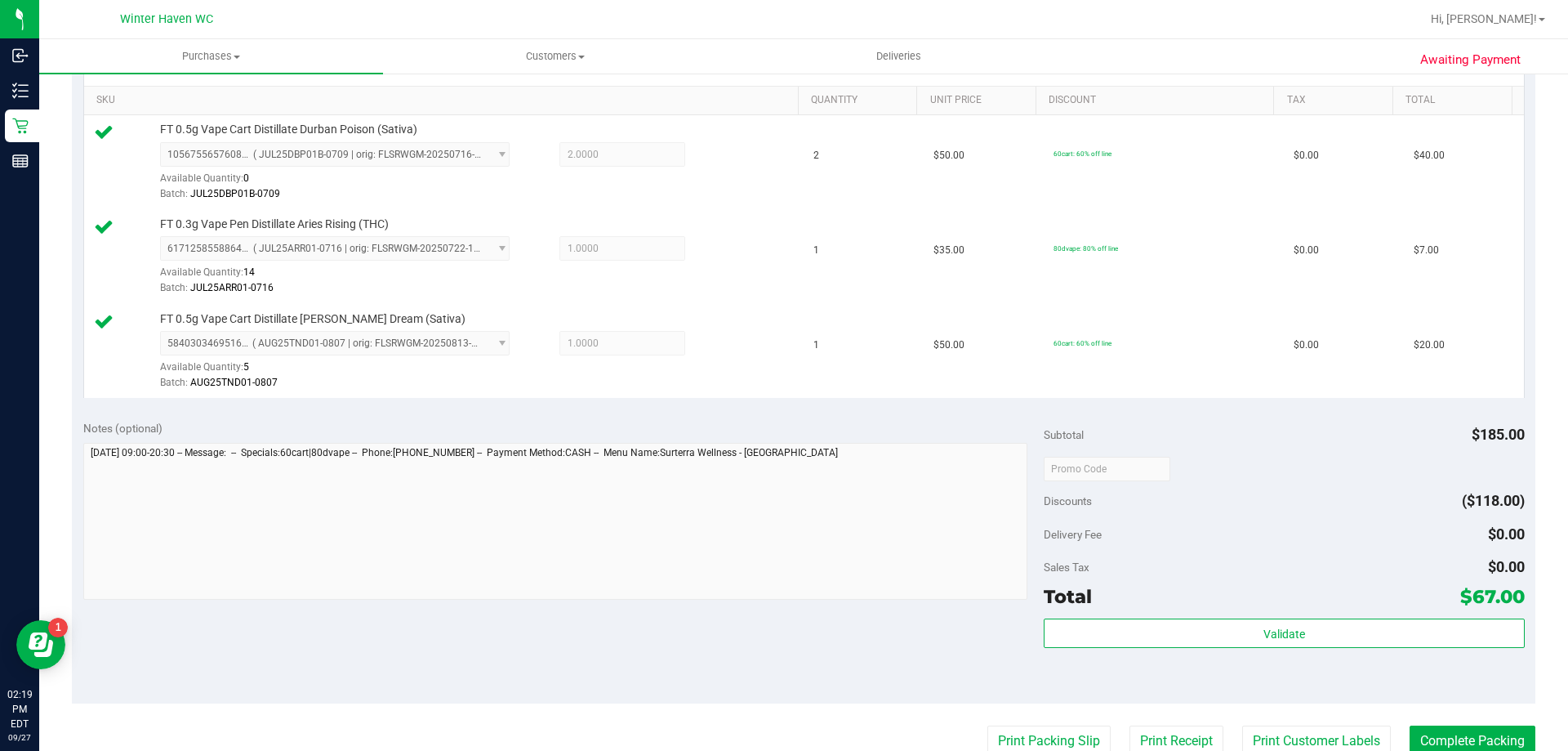
scroll to position [653, 0]
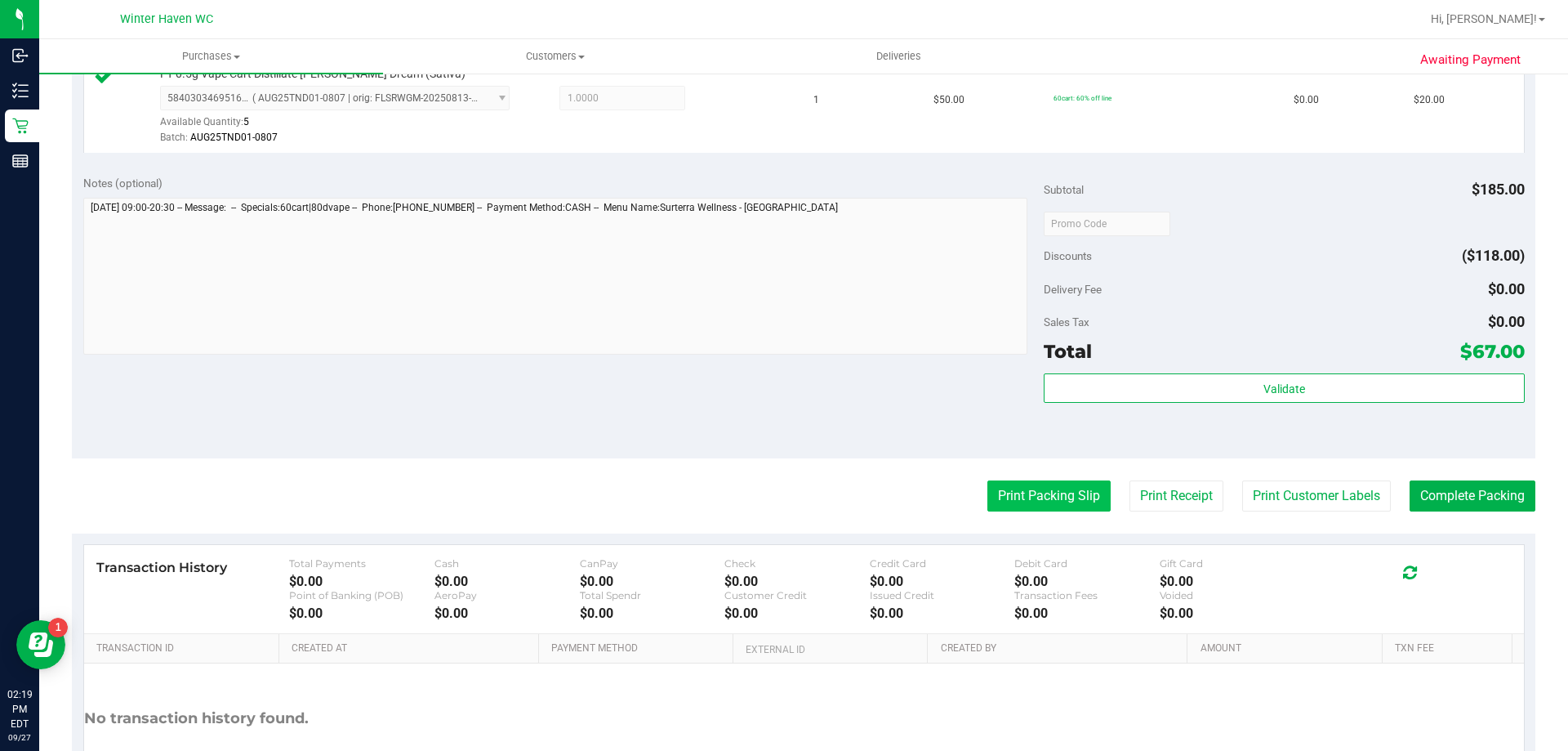
click at [1041, 487] on button "Print Packing Slip" at bounding box center [1049, 496] width 124 height 31
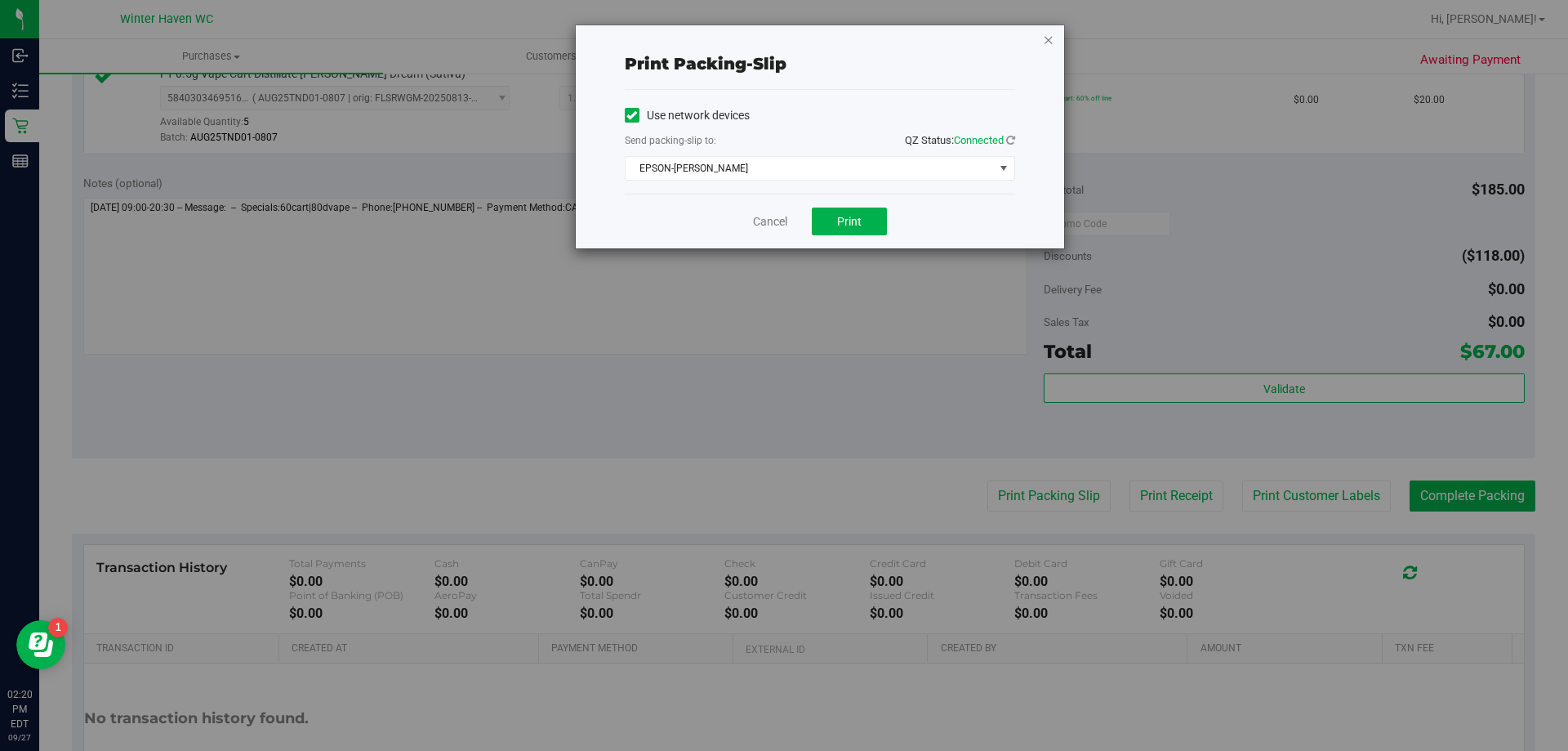
click at [1054, 41] on icon "button" at bounding box center [1048, 38] width 12 height 19
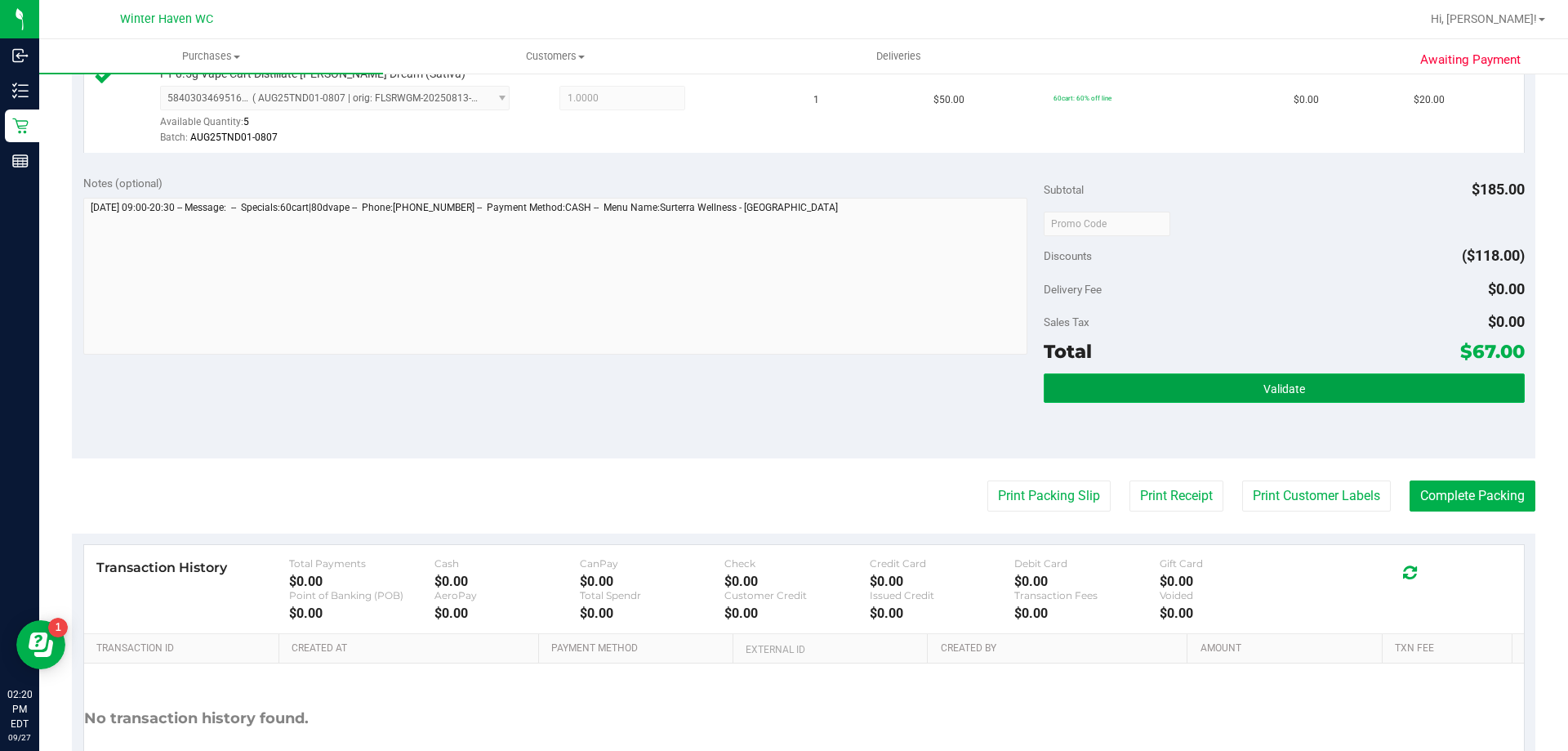
click at [1378, 386] on button "Validate" at bounding box center [1283, 388] width 480 height 29
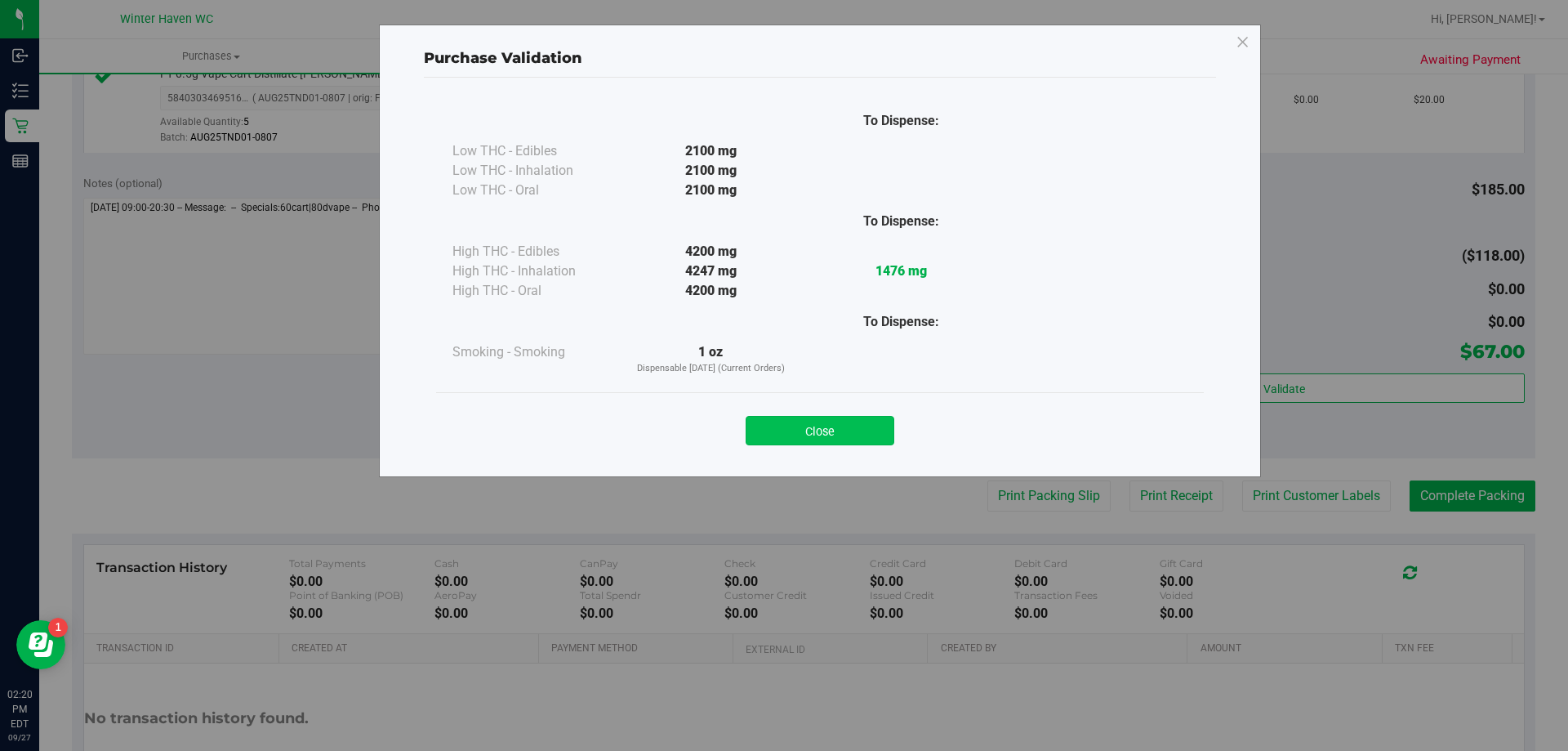
click at [854, 420] on button "Close" at bounding box center [820, 430] width 149 height 29
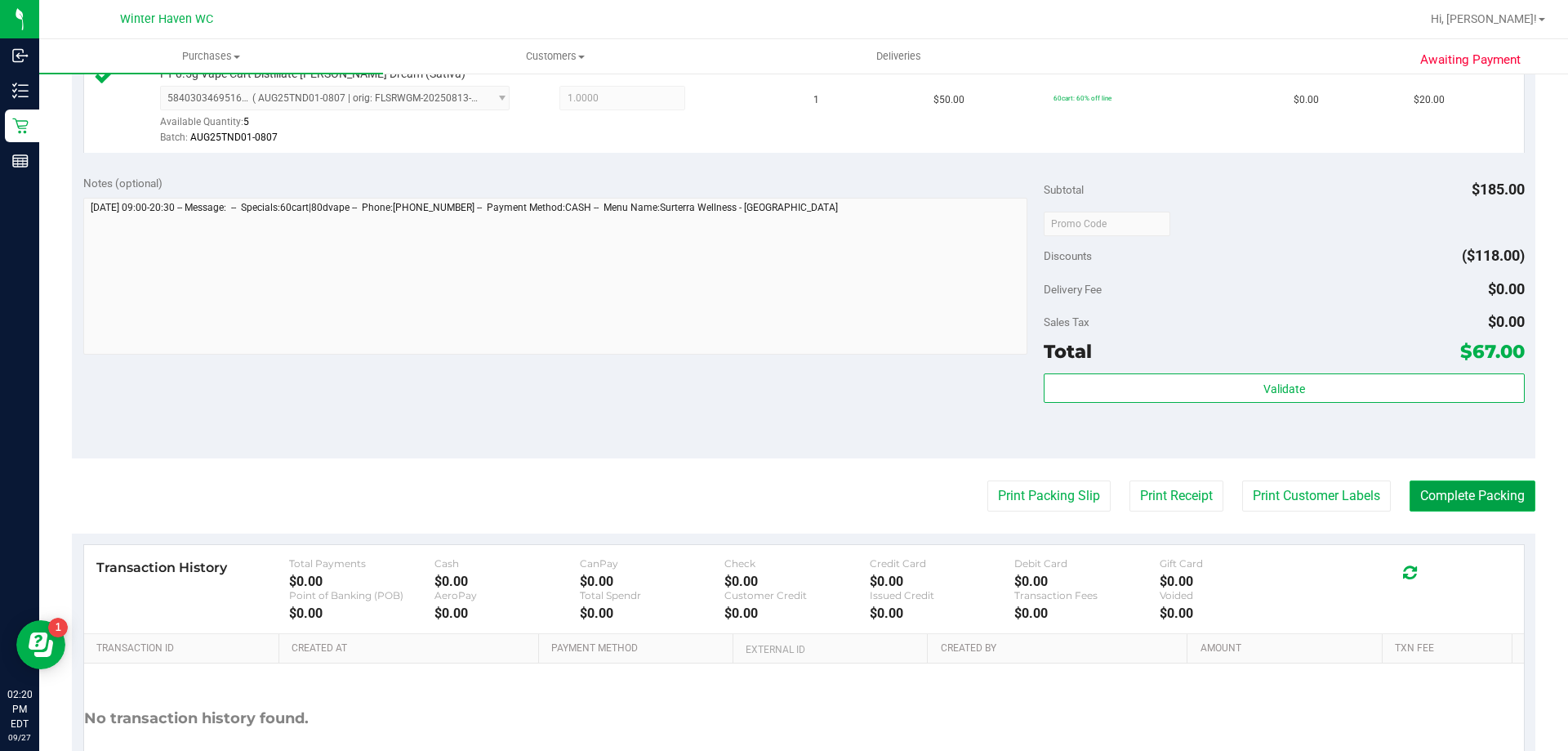
click at [1410, 494] on button "Complete Packing" at bounding box center [1473, 496] width 126 height 31
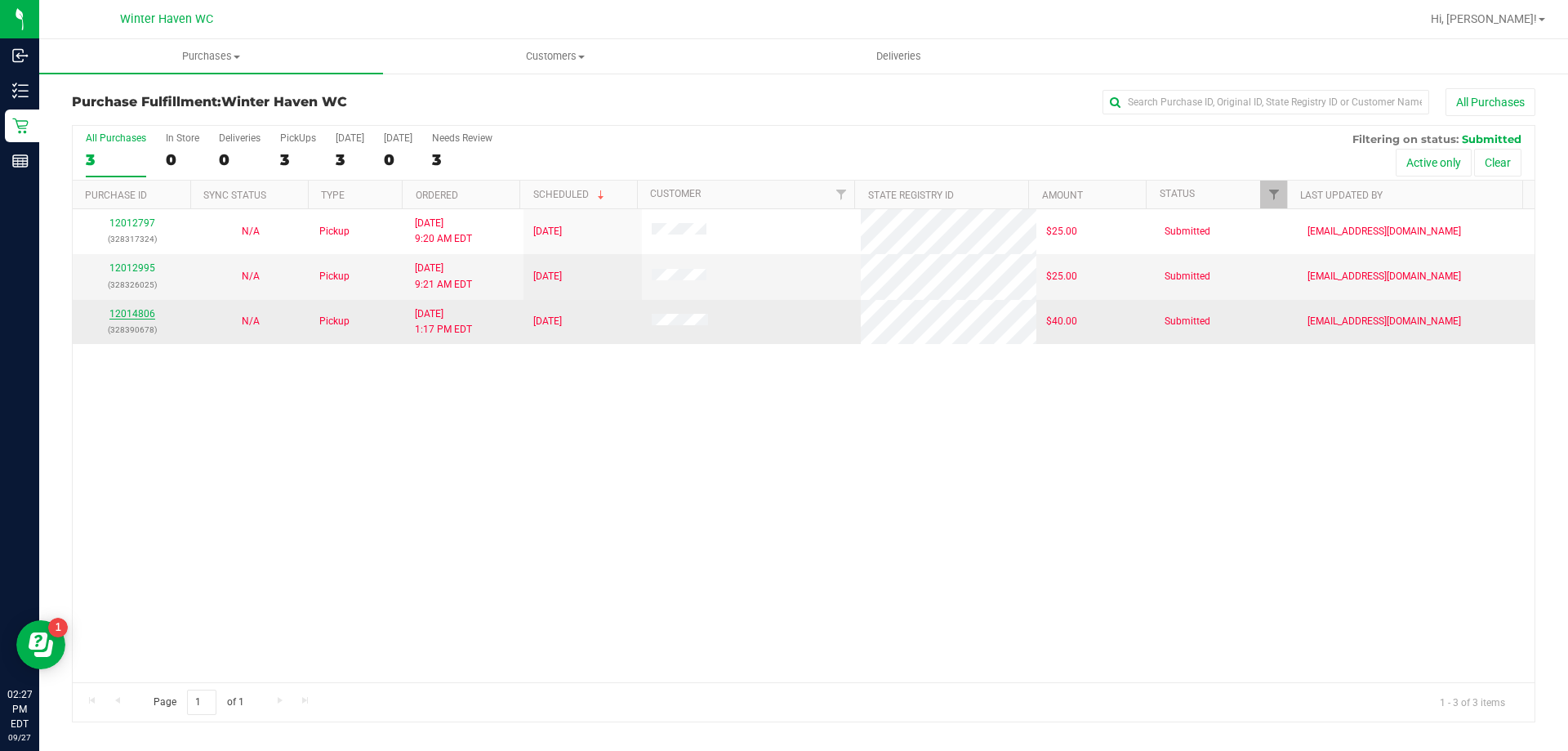
click at [120, 309] on link "12014806" at bounding box center [133, 314] width 46 height 12
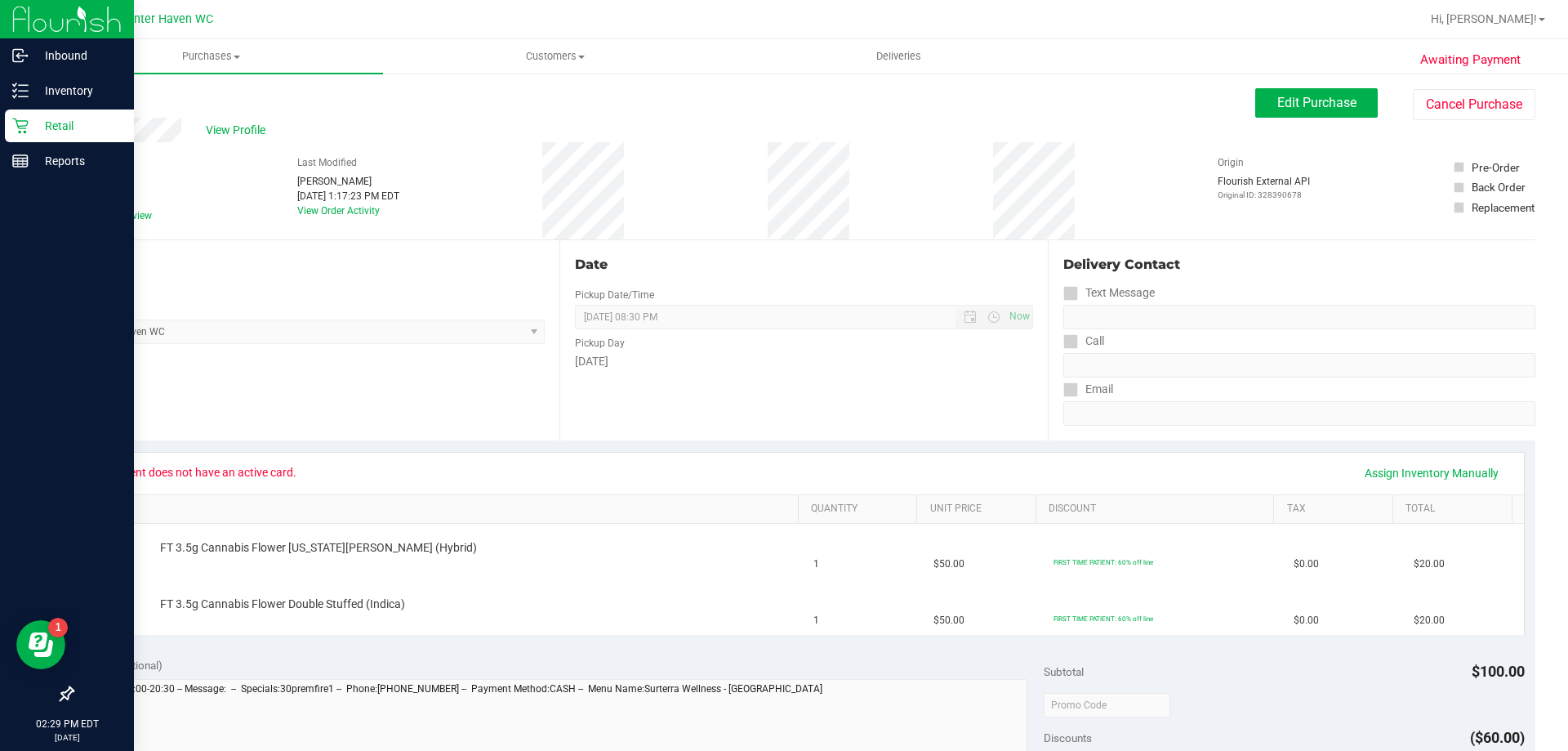
click at [38, 113] on div "Retail" at bounding box center [69, 126] width 129 height 33
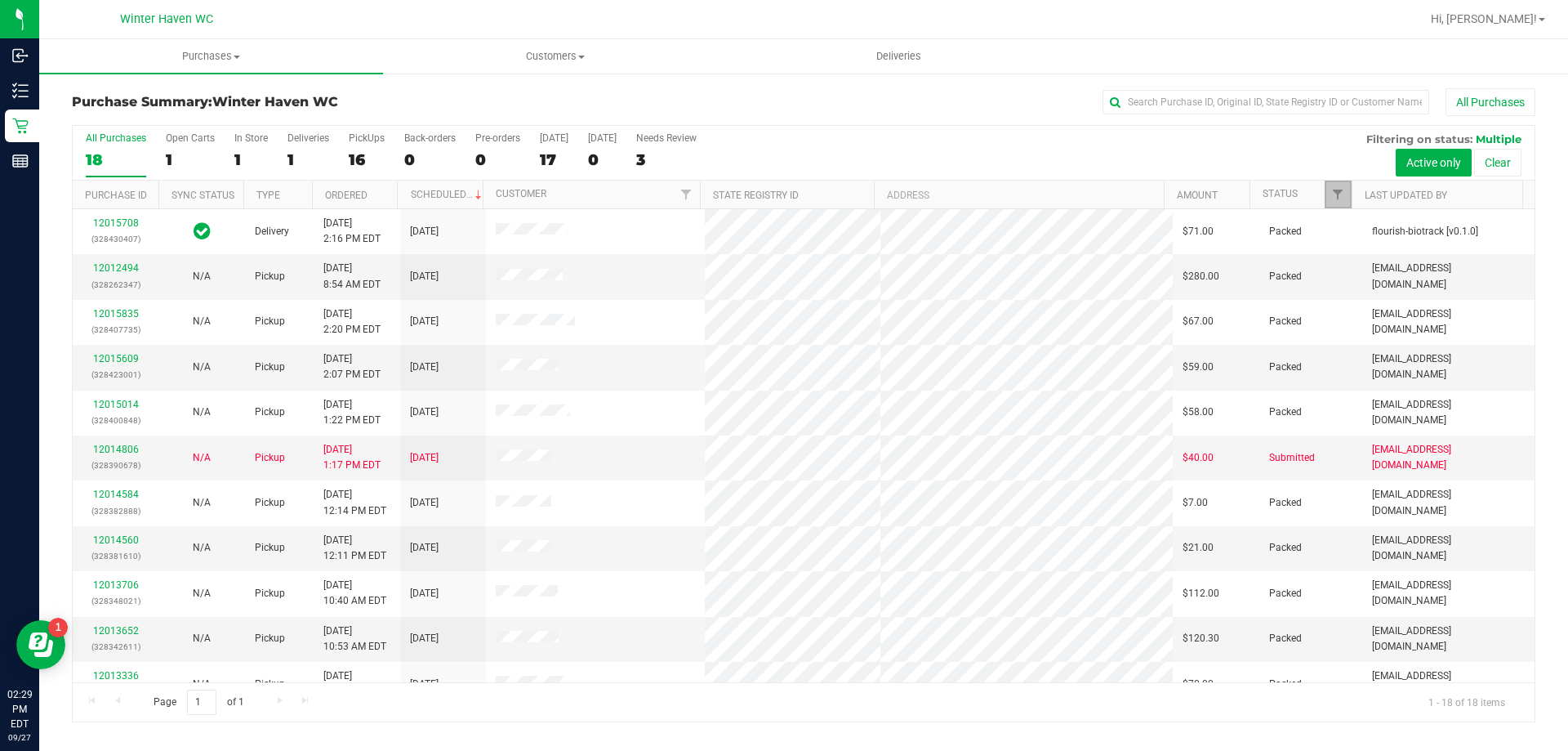
click at [1337, 187] on link "Filter" at bounding box center [1337, 194] width 27 height 27
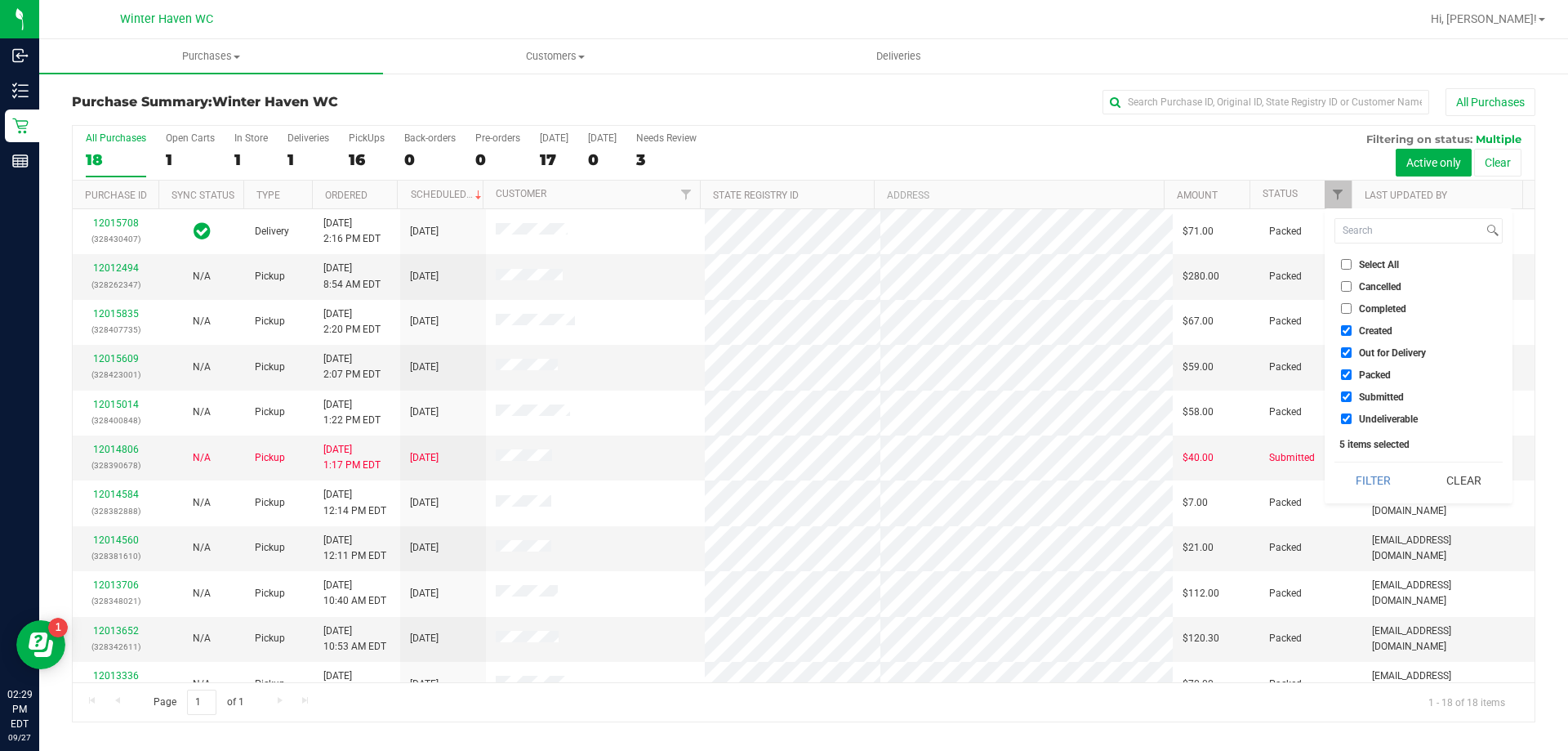
click at [1446, 460] on div "Select All Cancelled Completed Created Out for Delivery Packed Submitted Undeli…" at bounding box center [1418, 356] width 188 height 295
click at [1446, 477] on button "Clear" at bounding box center [1464, 479] width 79 height 36
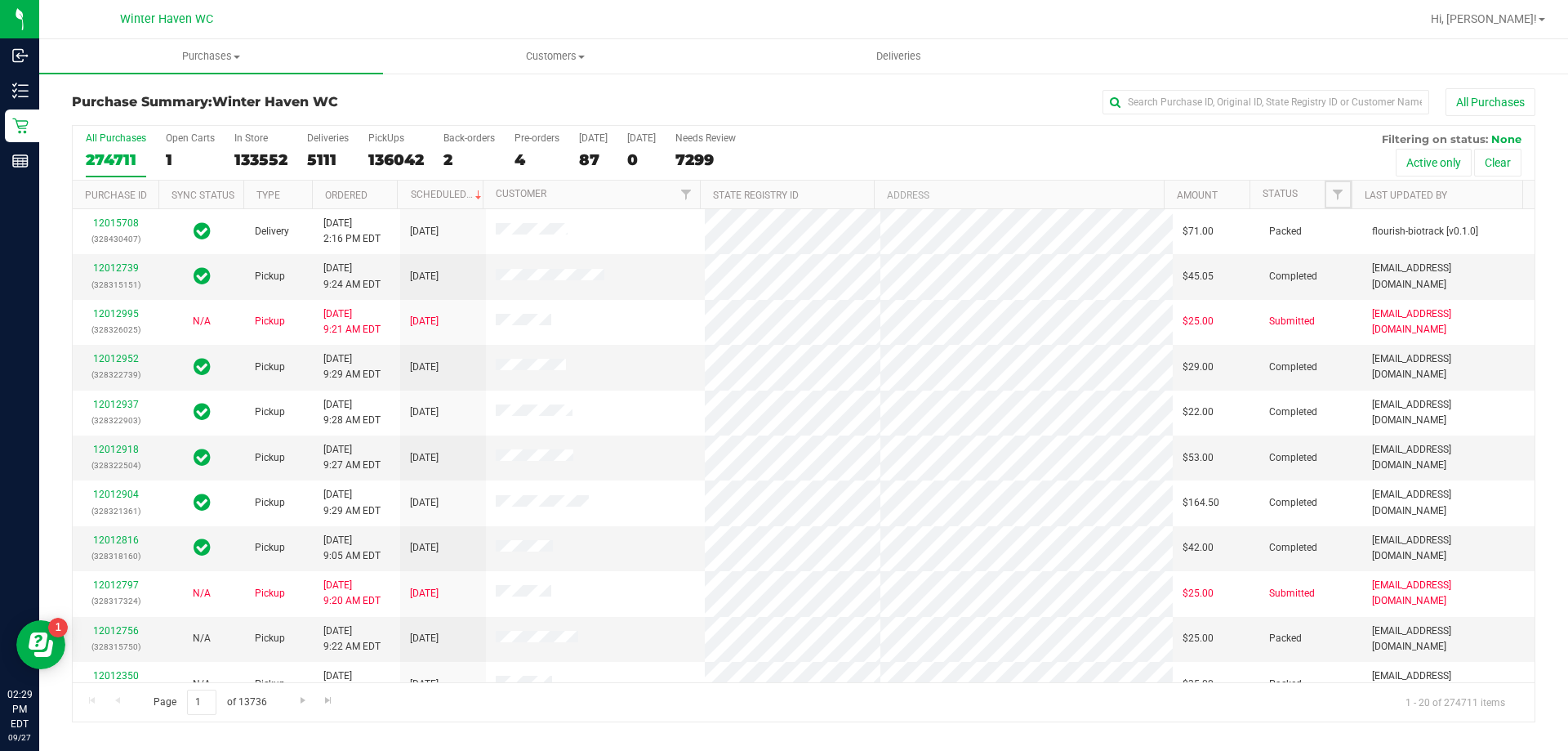
click at [1339, 194] on span "Filter" at bounding box center [1337, 194] width 13 height 13
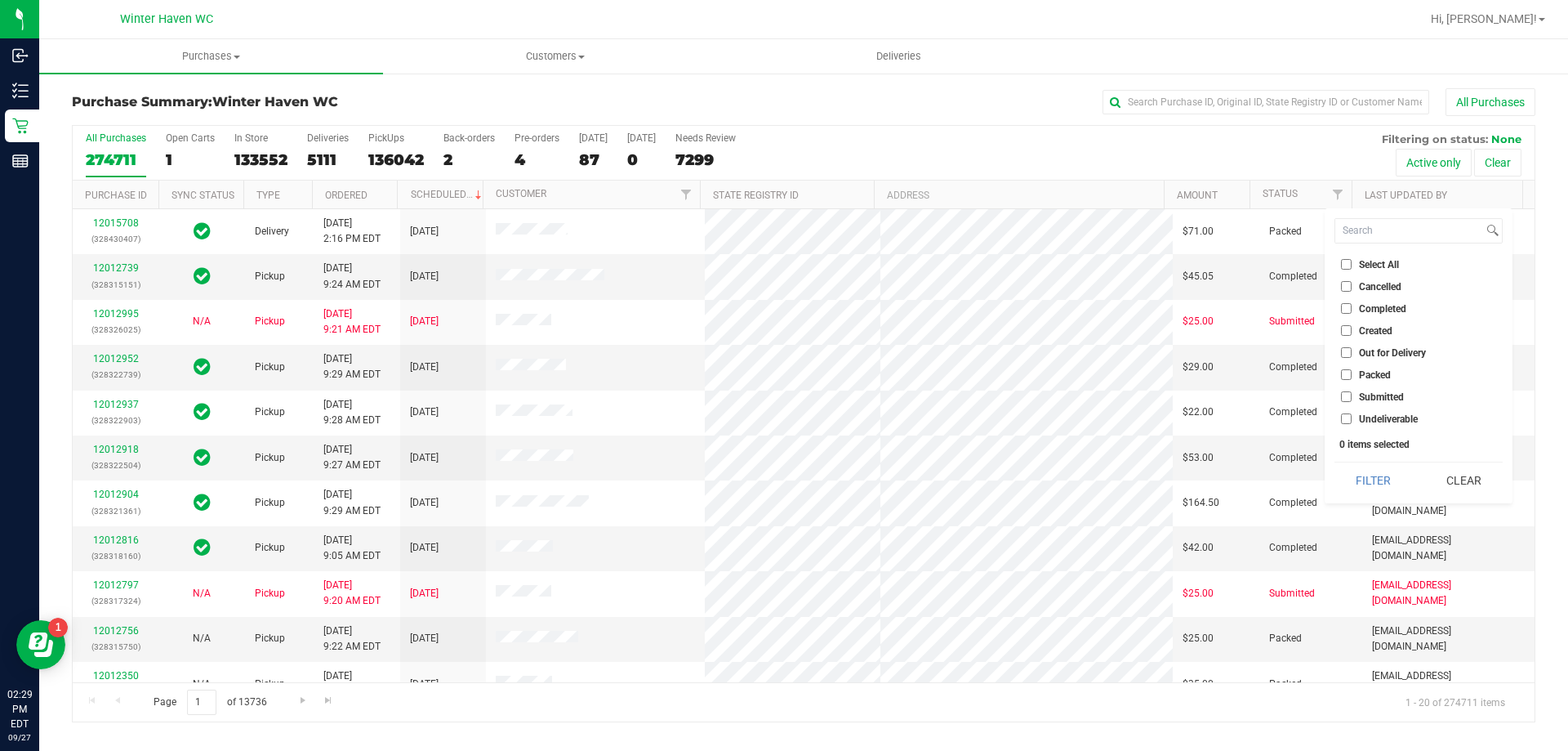
click at [1354, 399] on label "Submitted" at bounding box center [1372, 397] width 63 height 11
click at [1352, 399] on input "Submitted" at bounding box center [1347, 397] width 11 height 11
checkbox input "true"
click at [1359, 468] on button "Filter" at bounding box center [1374, 479] width 79 height 36
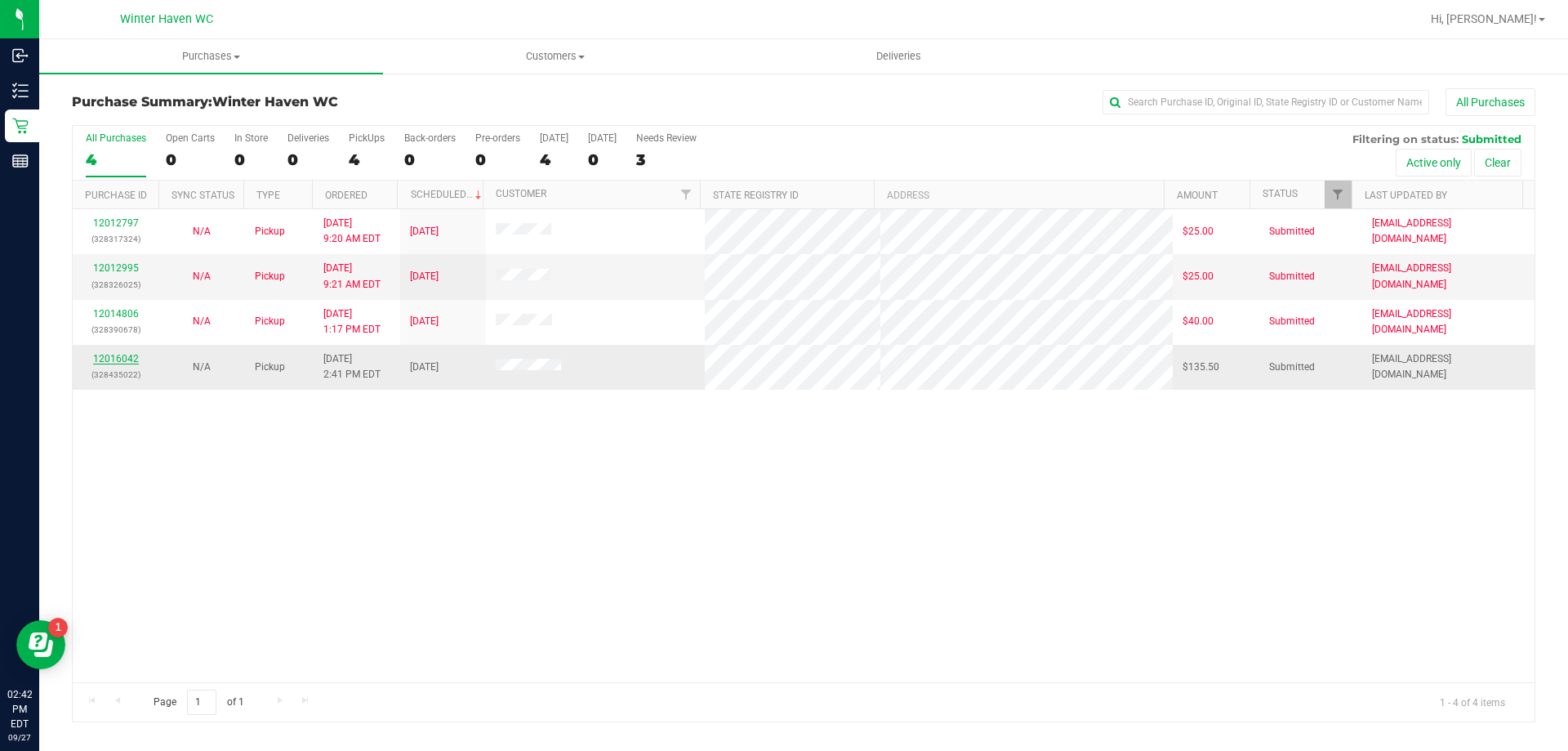
click at [115, 357] on link "12016042" at bounding box center [116, 359] width 46 height 12
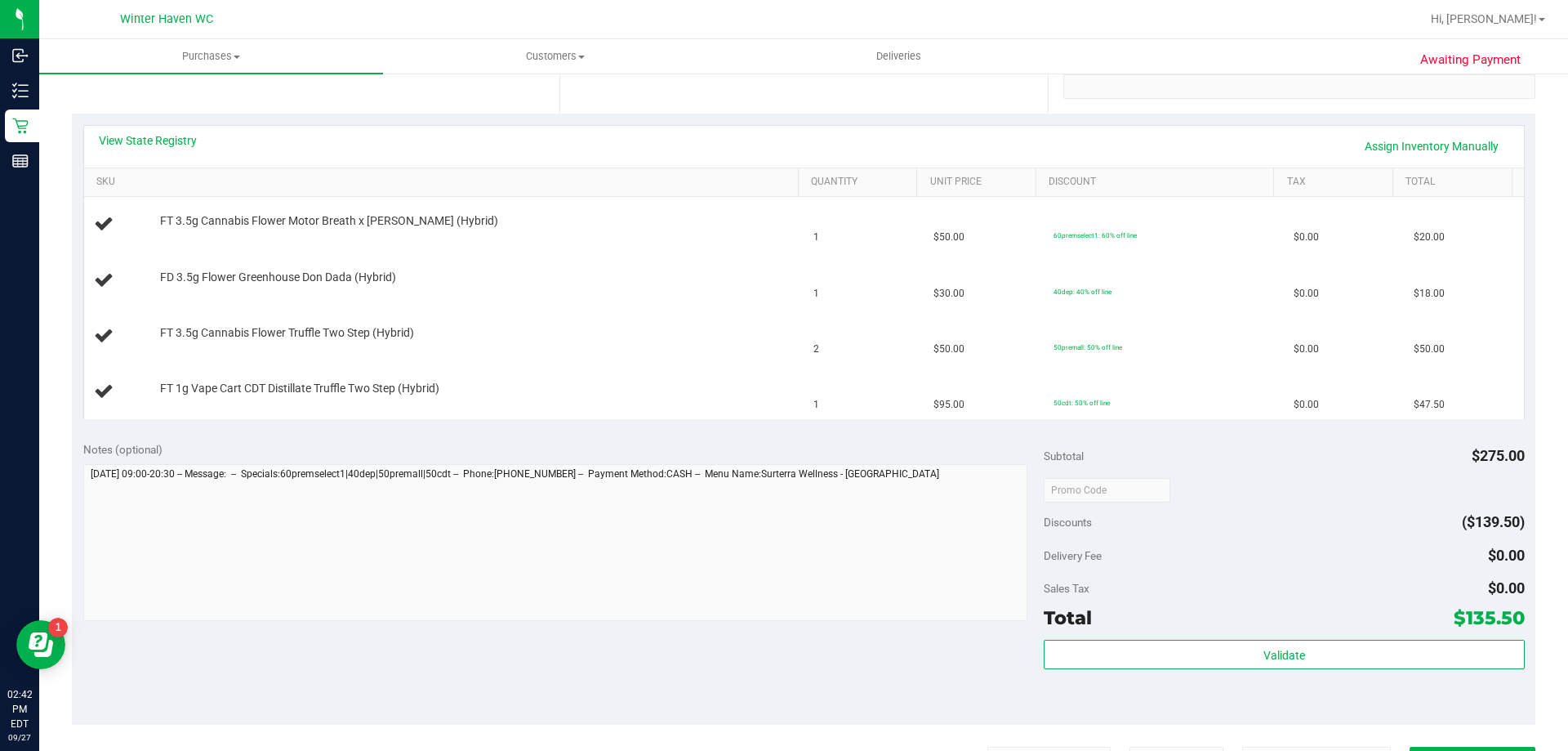
scroll to position [572, 0]
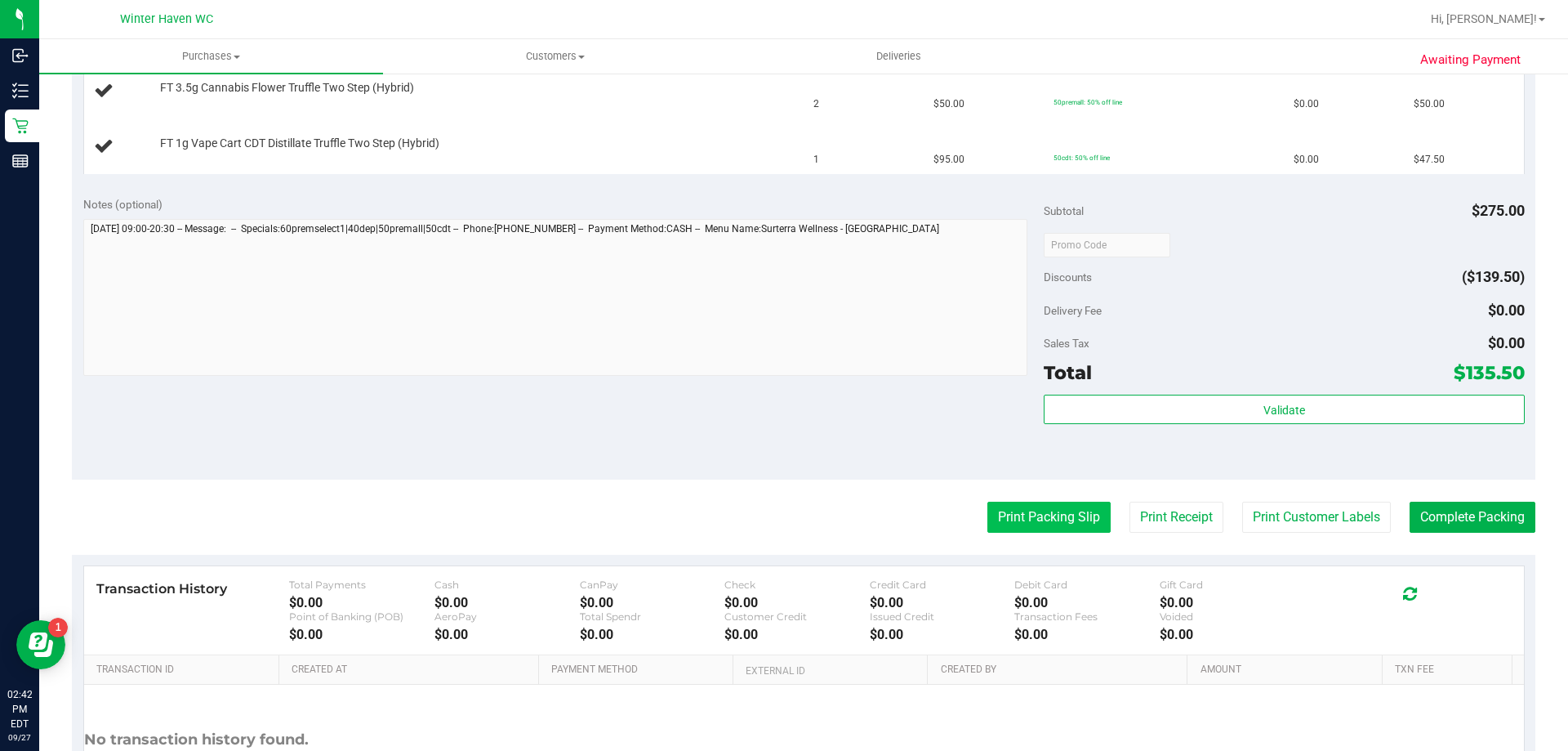
click at [1041, 515] on button "Print Packing Slip" at bounding box center [1049, 517] width 124 height 31
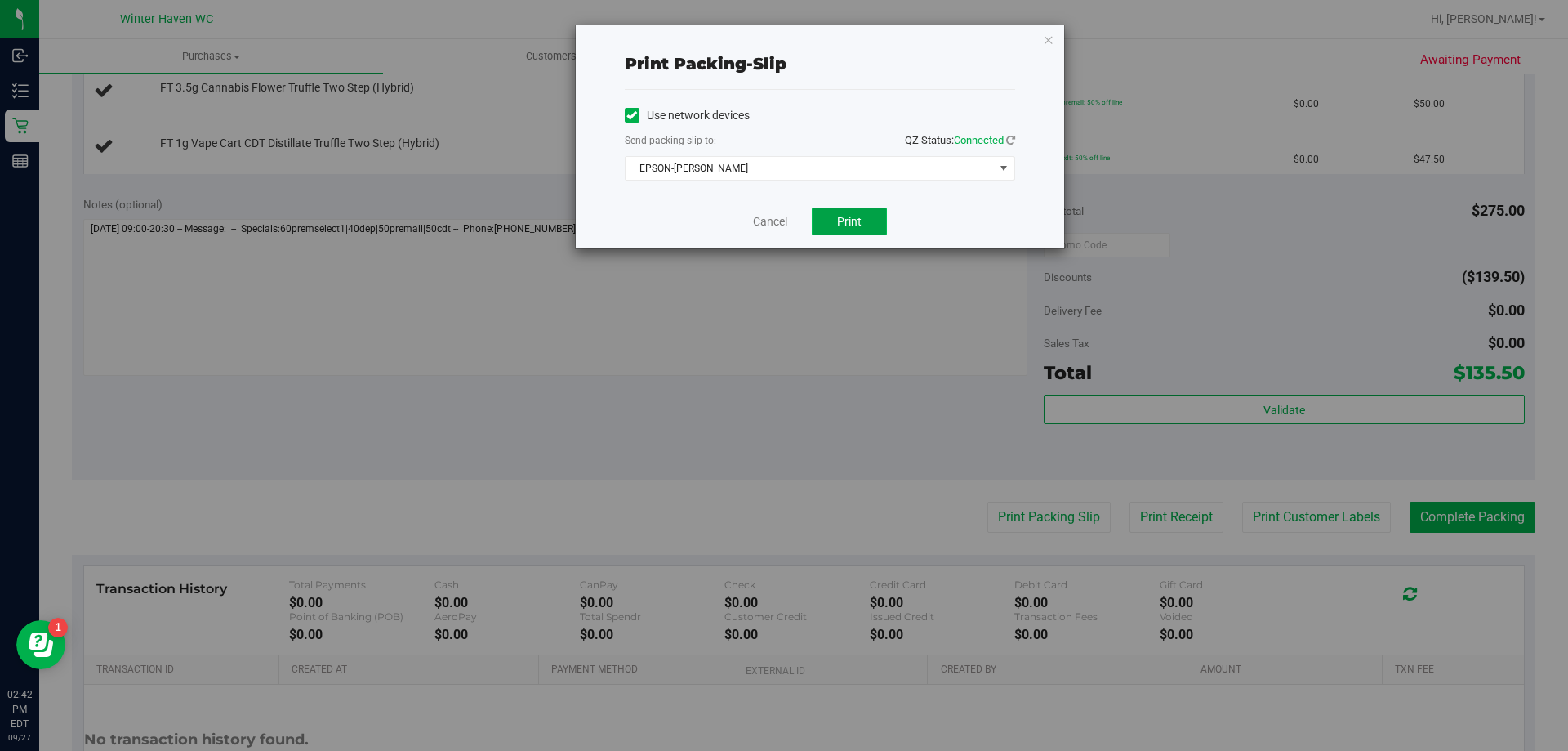
click at [829, 218] on button "Print" at bounding box center [850, 221] width 75 height 27
click at [781, 219] on link "Cancel" at bounding box center [770, 221] width 35 height 17
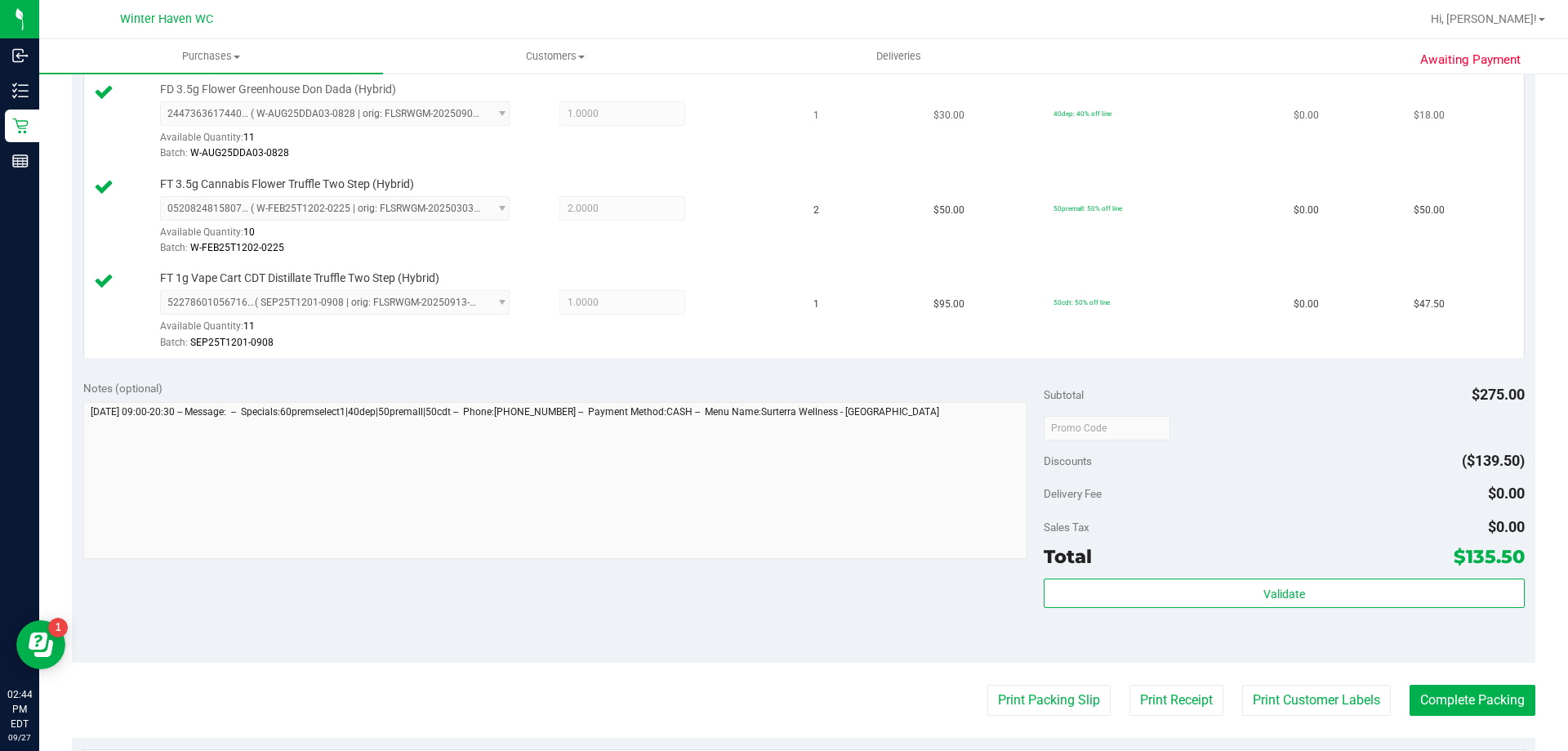
scroll to position [868, 0]
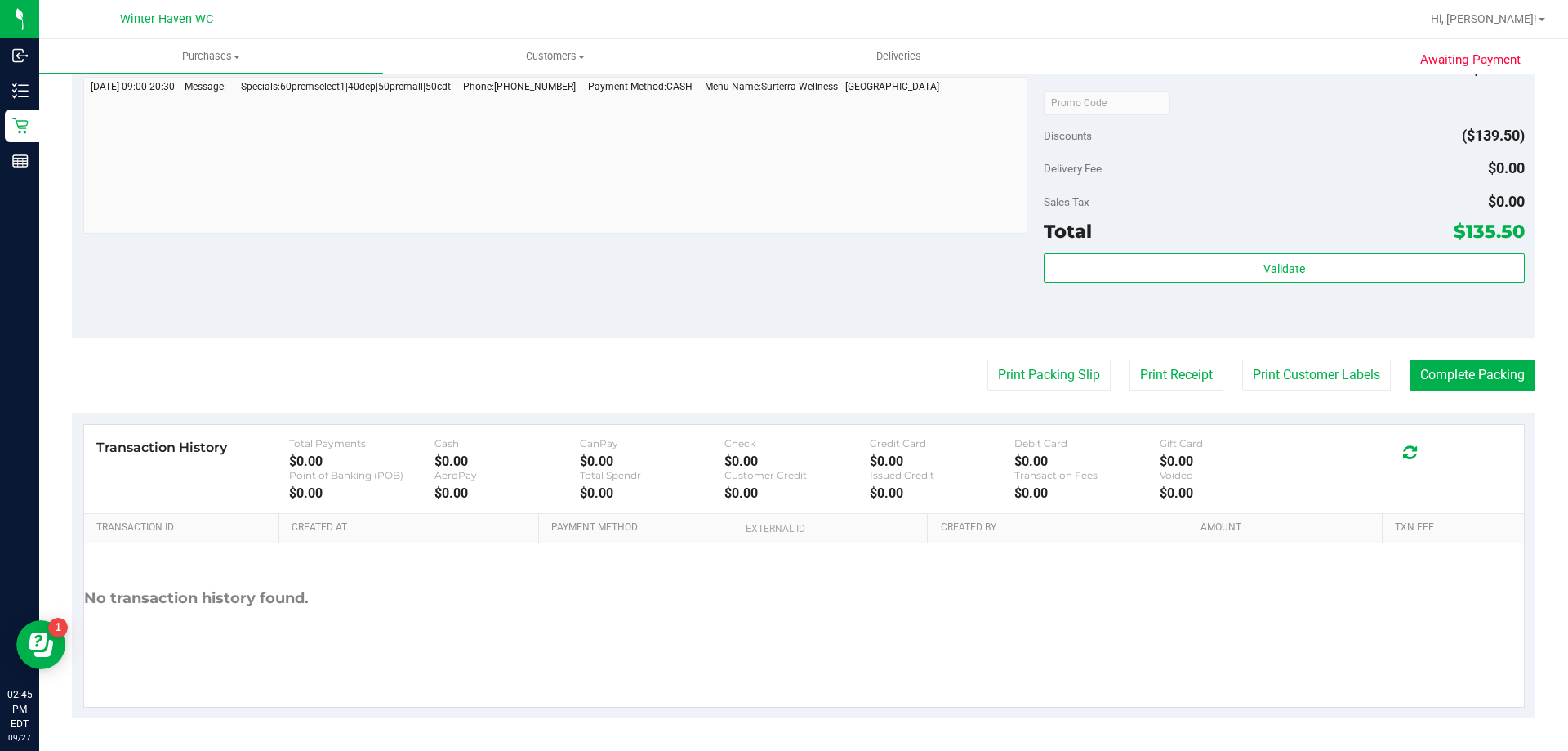
click at [1245, 297] on div "Validate" at bounding box center [1283, 290] width 480 height 73
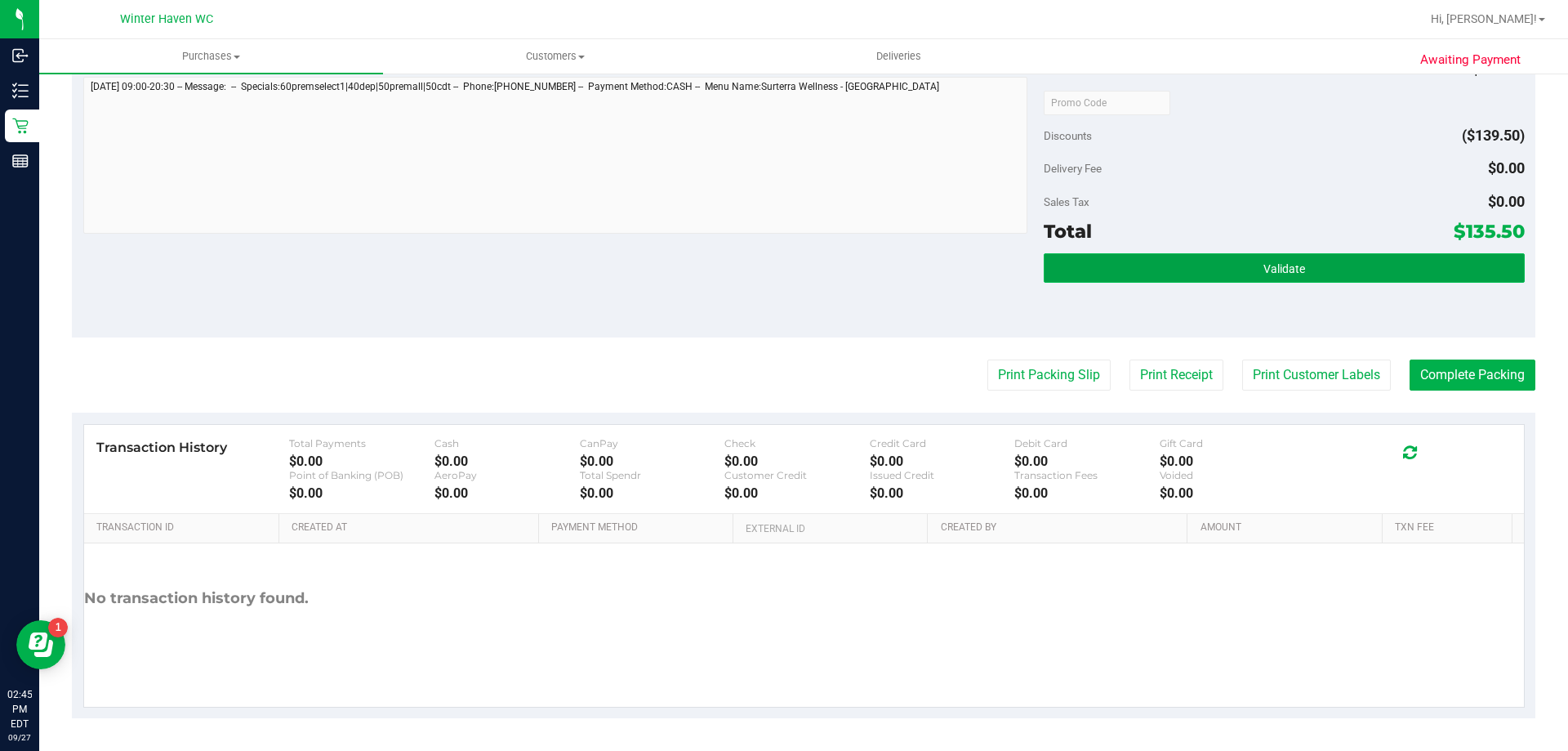
click at [1247, 275] on button "Validate" at bounding box center [1283, 268] width 480 height 29
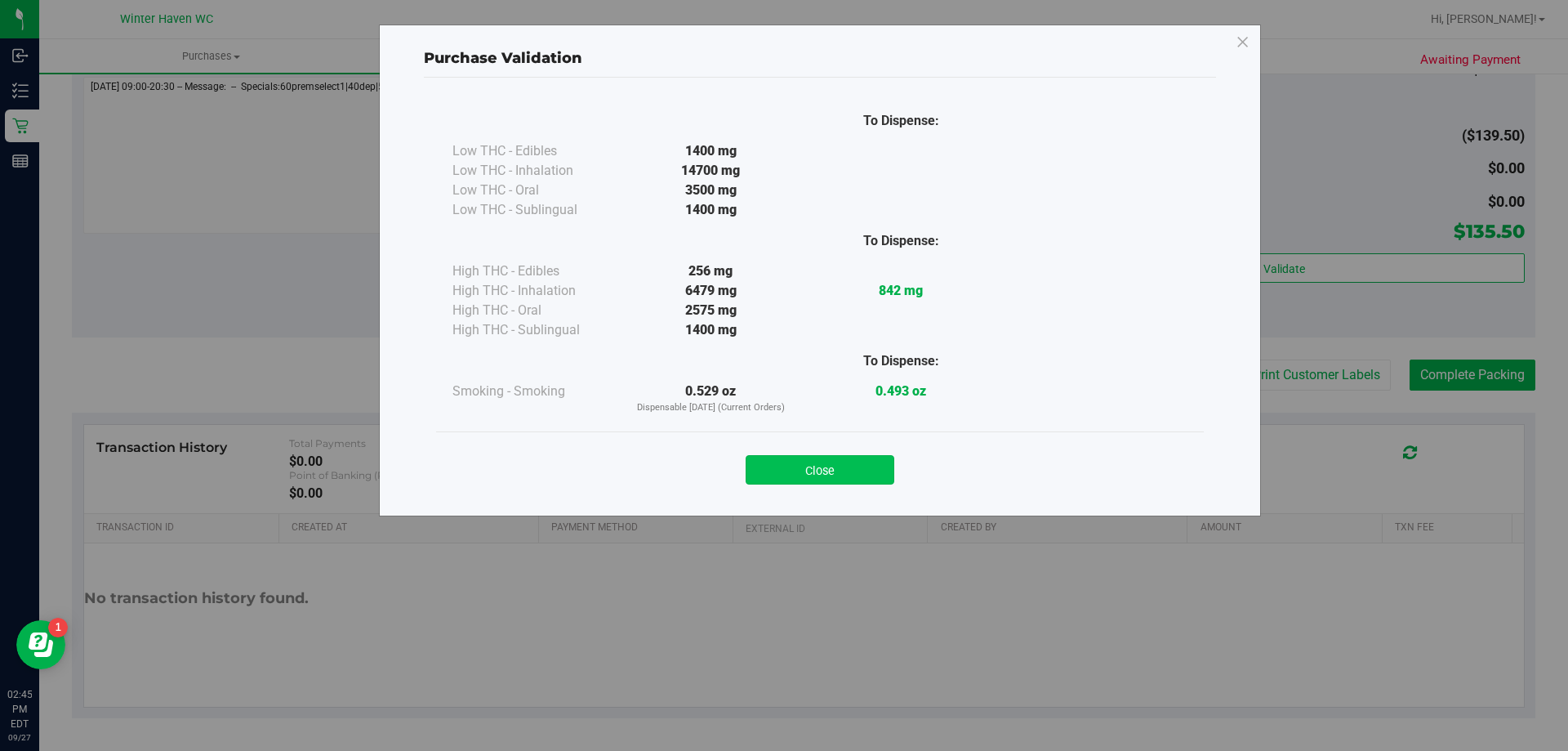
click at [807, 472] on button "Close" at bounding box center [820, 469] width 149 height 29
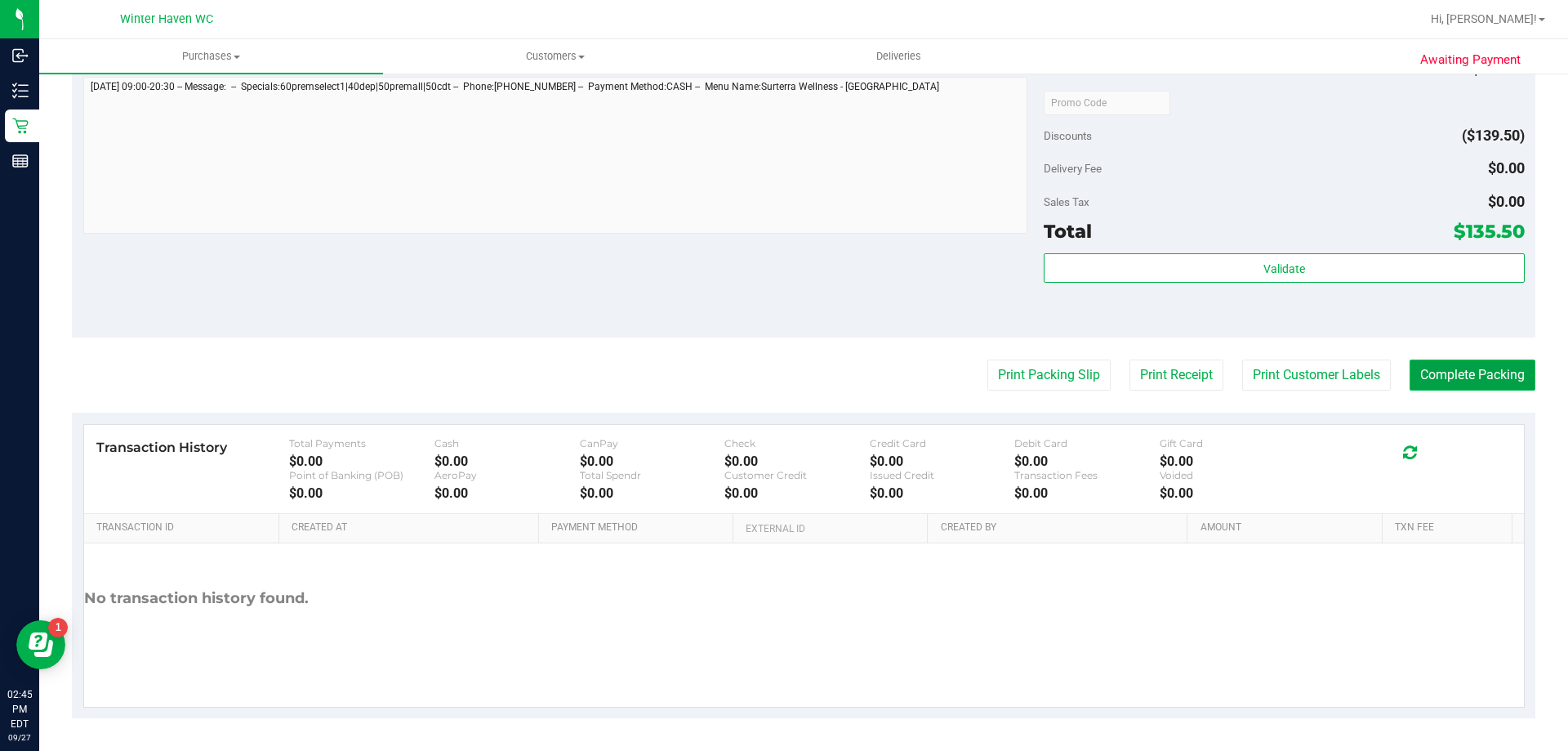
click at [1500, 375] on button "Complete Packing" at bounding box center [1473, 375] width 126 height 31
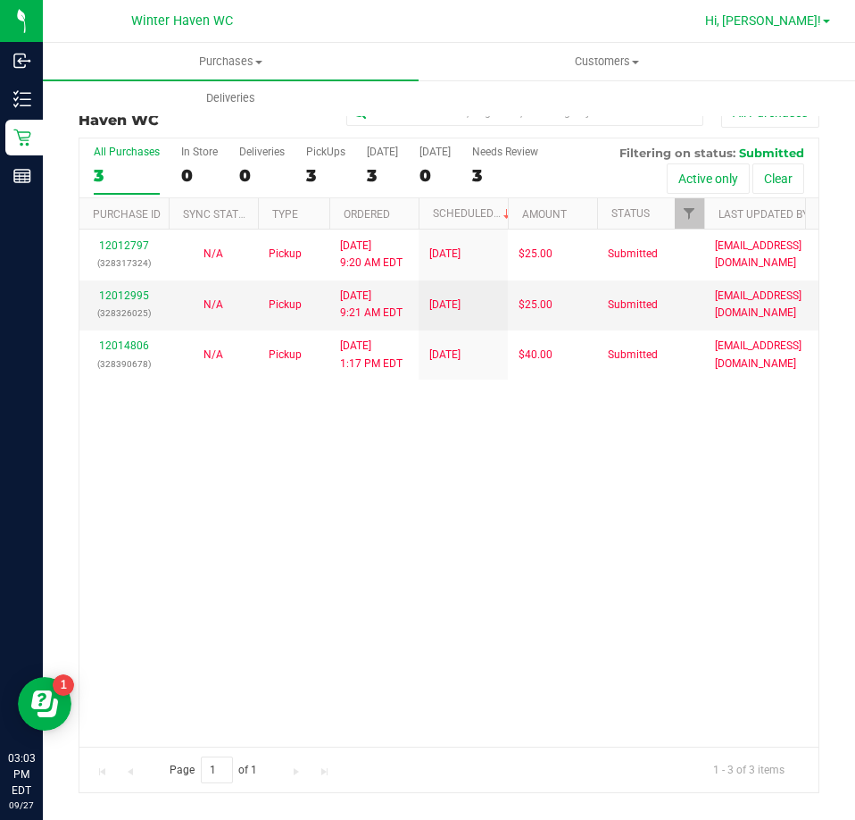
click at [802, 20] on span "Hi, [PERSON_NAME]!" at bounding box center [763, 20] width 116 height 14
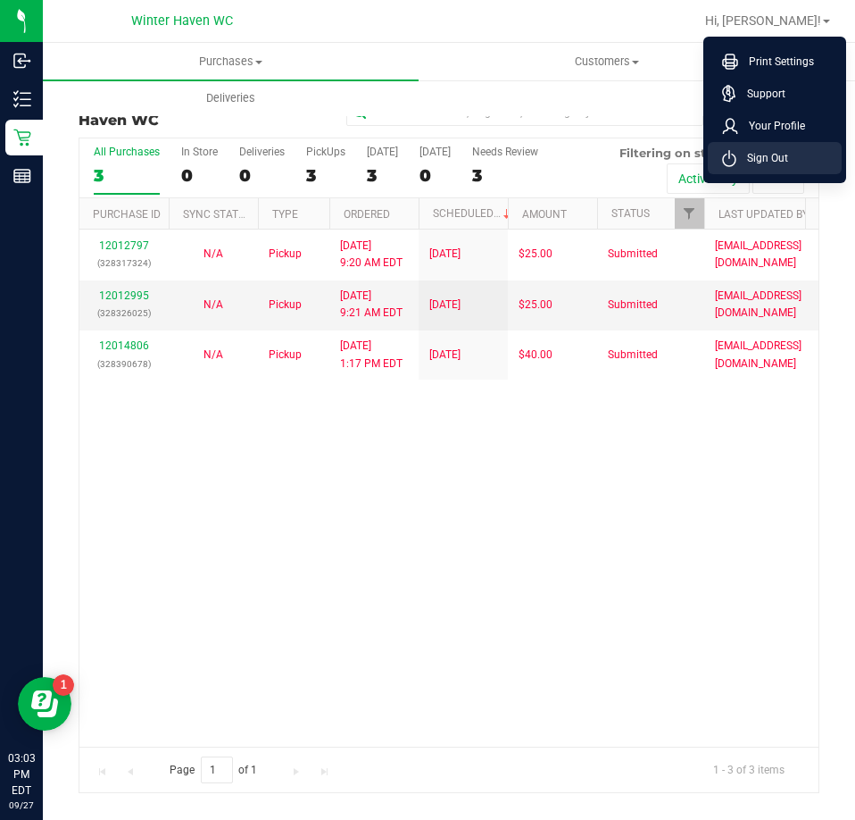
click at [765, 155] on span "Sign Out" at bounding box center [763, 158] width 52 height 18
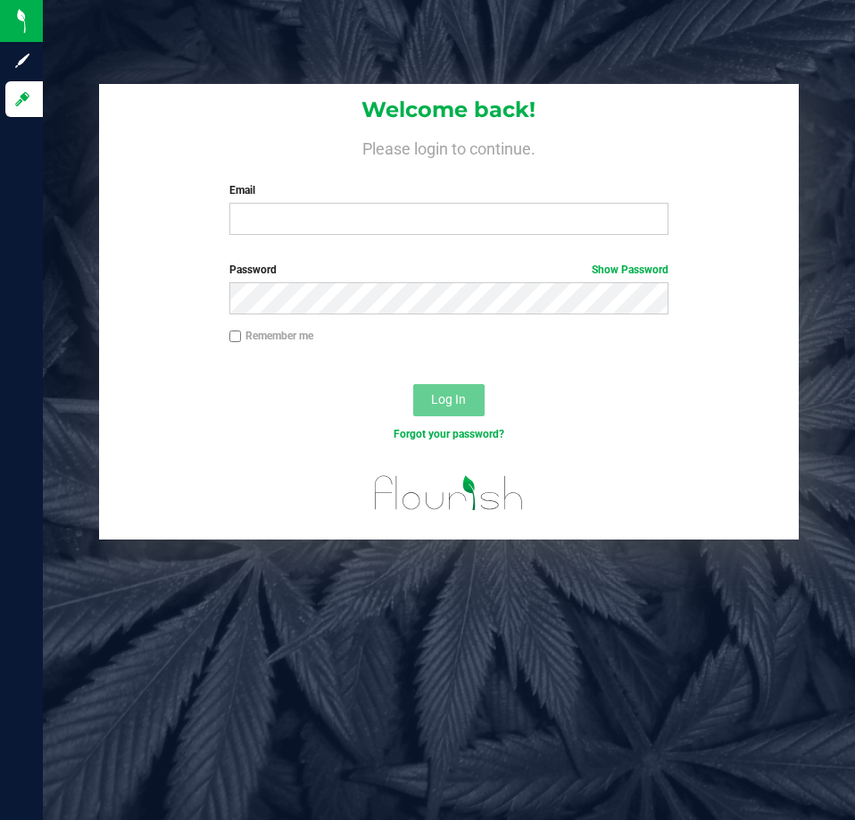
click at [466, 237] on div "Welcome back! Please login to continue. Email Required Please format your email…" at bounding box center [448, 166] width 699 height 165
click at [473, 232] on input "Email" at bounding box center [448, 219] width 439 height 32
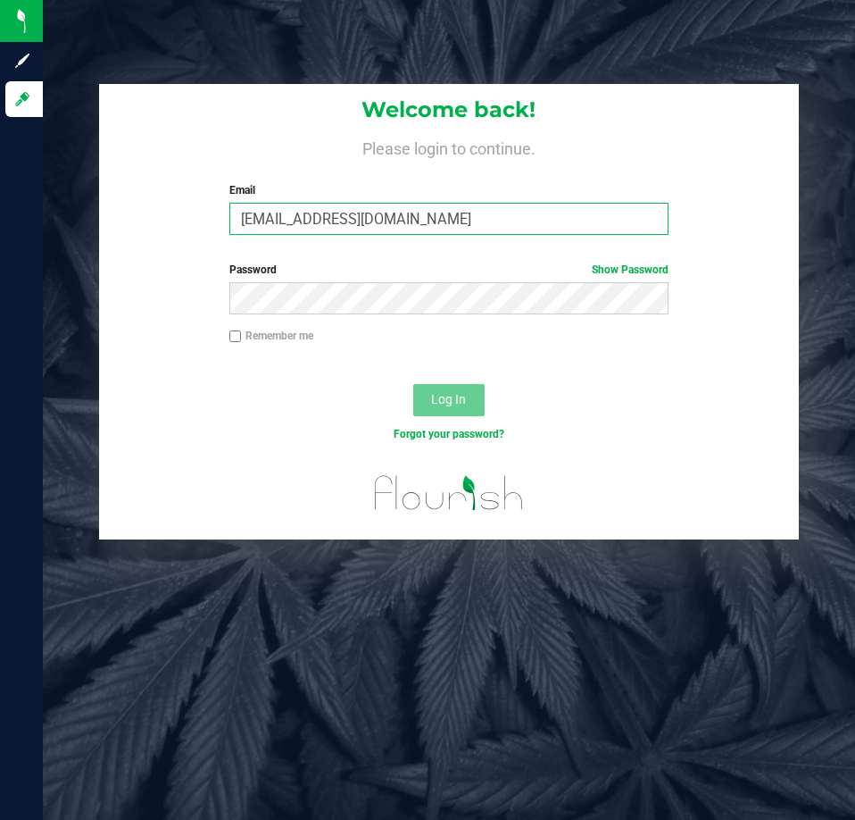
type input "[EMAIL_ADDRESS][DOMAIN_NAME]"
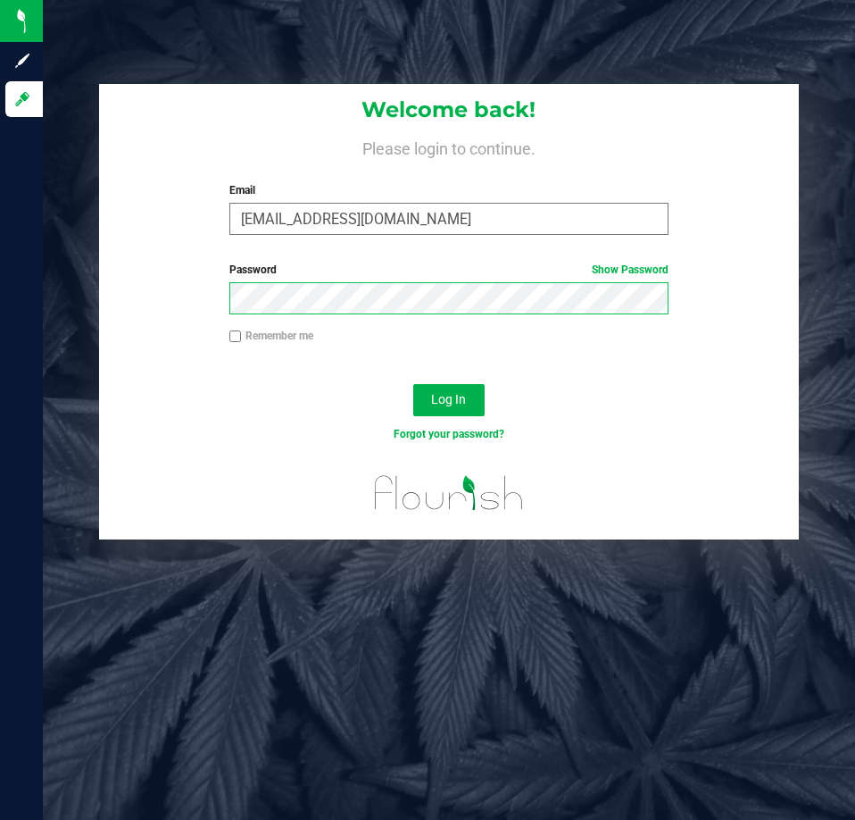
click at [413, 384] on button "Log In" at bounding box center [448, 400] width 71 height 32
